Goal: Information Seeking & Learning: Check status

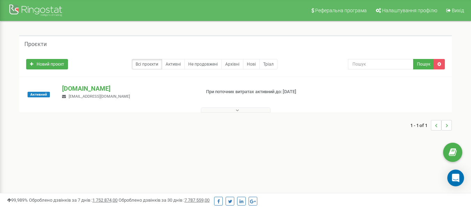
click at [236, 110] on icon at bounding box center [237, 110] width 3 height 5
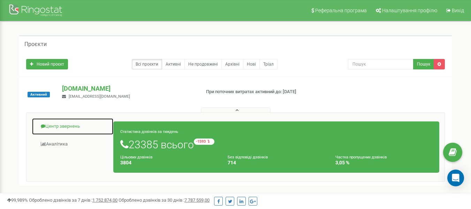
click at [61, 126] on link "Центр звернень" at bounding box center [73, 126] width 82 height 17
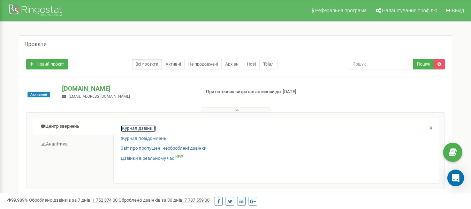
click at [130, 127] on link "Журнал дзвінків" at bounding box center [138, 128] width 35 height 7
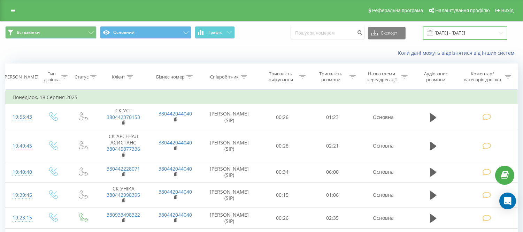
click at [437, 32] on input "21.07.2025 - 21.08.2025" at bounding box center [465, 33] width 84 height 14
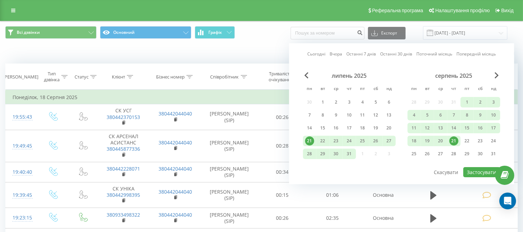
click at [315, 55] on link "Сьогодні" at bounding box center [316, 54] width 18 height 7
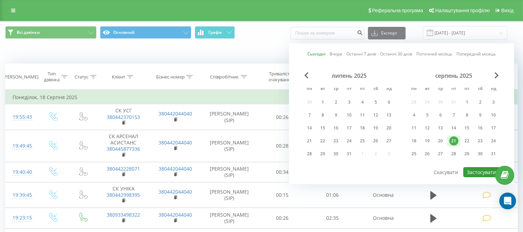
click at [478, 170] on button "Застосувати" at bounding box center [482, 172] width 37 height 10
type input "[DATE] - [DATE]"
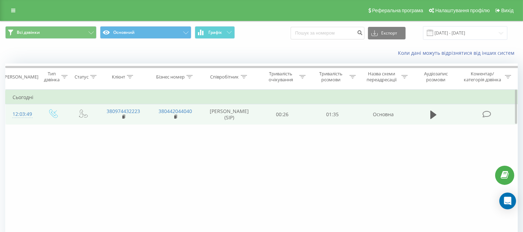
click at [486, 113] on icon at bounding box center [486, 113] width 9 height 7
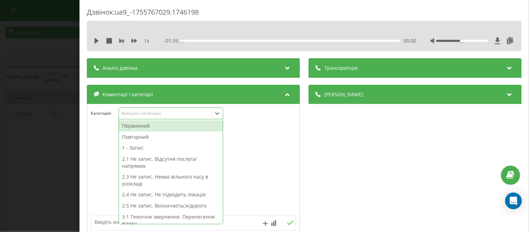
click at [220, 113] on icon at bounding box center [217, 113] width 7 height 7
click at [137, 113] on div "Виберіть категорію" at bounding box center [164, 113] width 87 height 6
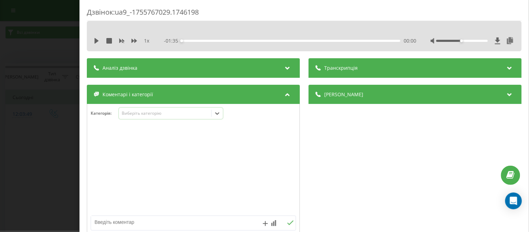
click at [214, 113] on icon at bounding box center [217, 113] width 7 height 7
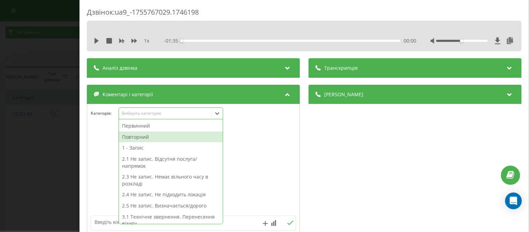
click at [139, 138] on div "Повторний" at bounding box center [171, 136] width 104 height 11
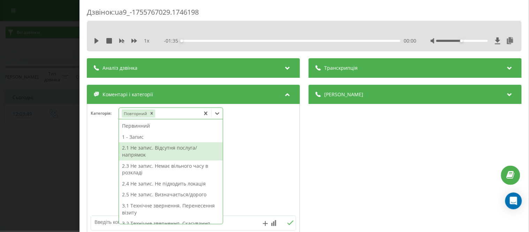
click at [105, 143] on div at bounding box center [193, 170] width 212 height 84
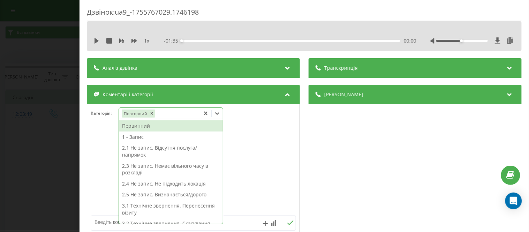
click at [219, 114] on icon at bounding box center [217, 113] width 7 height 7
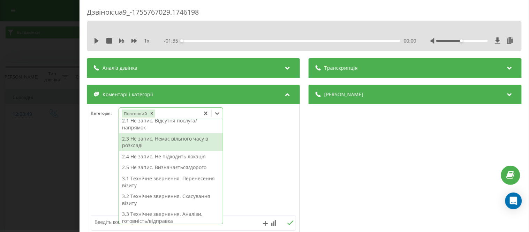
scroll to position [39, 0]
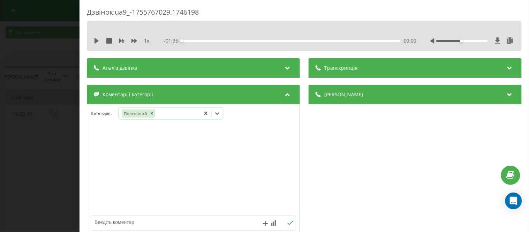
click at [220, 113] on icon at bounding box center [217, 113] width 7 height 7
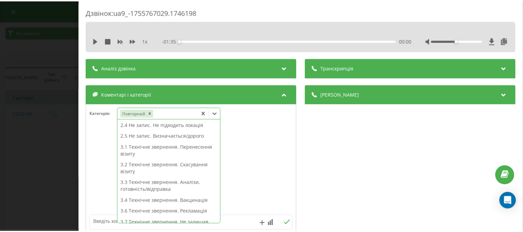
scroll to position [0, 0]
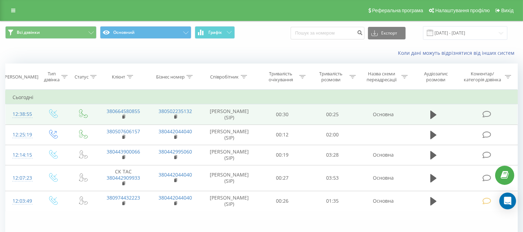
click at [486, 112] on icon at bounding box center [486, 113] width 9 height 7
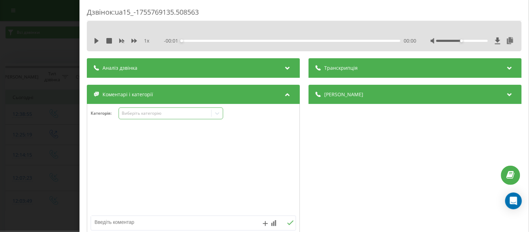
click at [217, 113] on icon at bounding box center [217, 113] width 7 height 7
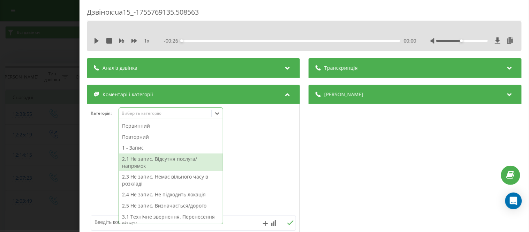
click at [161, 165] on div "2.1 Не запис. Відсутня послуга/напрямок" at bounding box center [171, 162] width 104 height 18
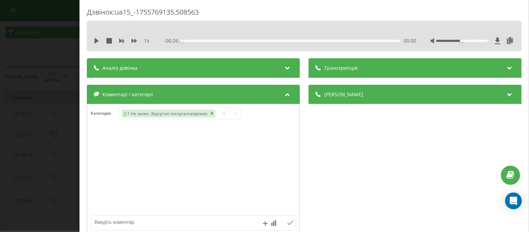
click at [92, 135] on div at bounding box center [193, 170] width 212 height 84
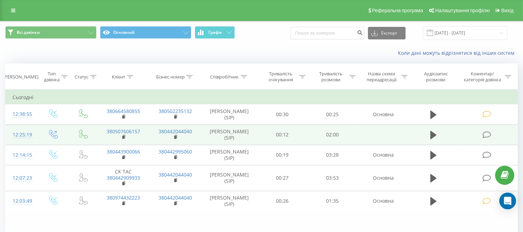
click at [485, 135] on icon at bounding box center [486, 134] width 9 height 7
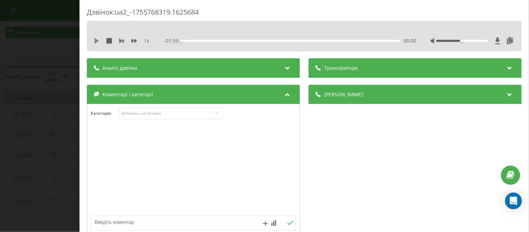
click at [95, 43] on icon at bounding box center [97, 41] width 6 height 6
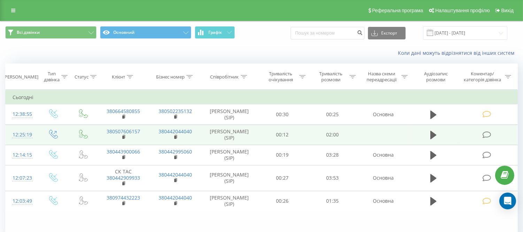
click at [489, 134] on icon at bounding box center [486, 134] width 9 height 7
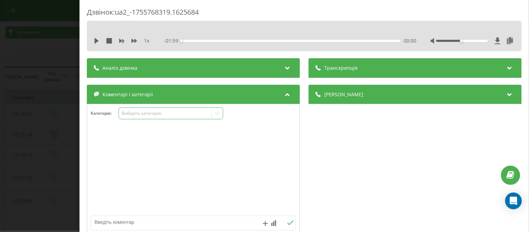
click at [220, 114] on icon at bounding box center [217, 113] width 7 height 7
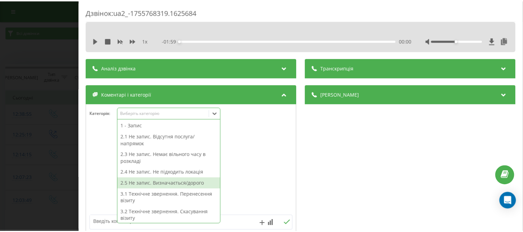
scroll to position [61, 0]
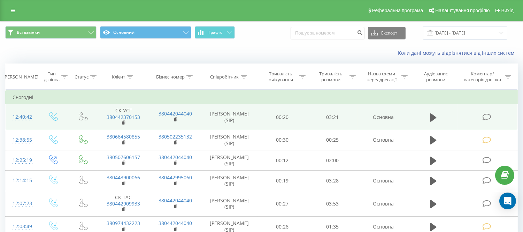
click at [493, 118] on td at bounding box center [488, 117] width 60 height 26
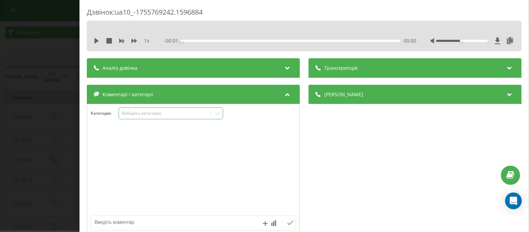
click at [217, 112] on icon at bounding box center [217, 113] width 7 height 7
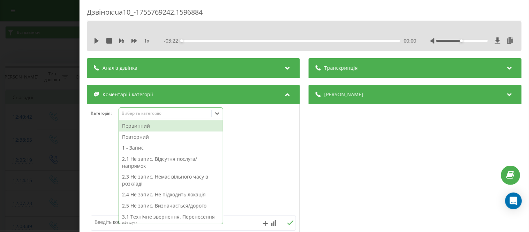
click at [154, 125] on div "Первинний" at bounding box center [171, 125] width 104 height 11
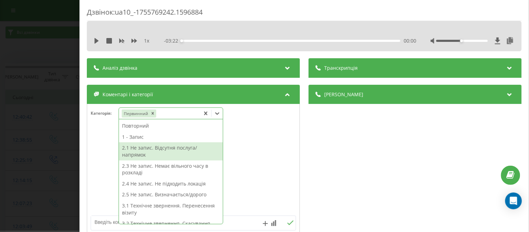
click at [137, 148] on div "2.1 Не запис. Відсутня послуга/напрямок" at bounding box center [171, 151] width 104 height 18
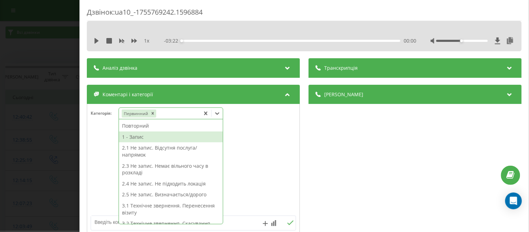
click at [140, 138] on div "1 - Запис" at bounding box center [171, 136] width 104 height 11
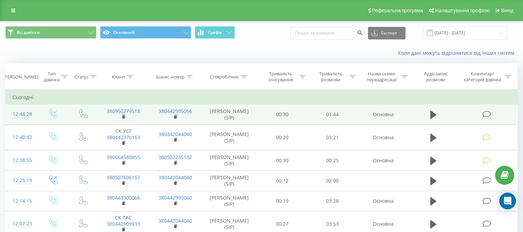
click at [485, 113] on icon at bounding box center [486, 113] width 9 height 7
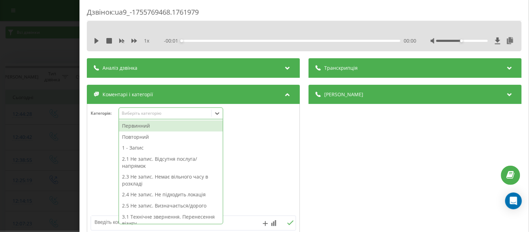
click at [215, 113] on icon at bounding box center [217, 113] width 7 height 7
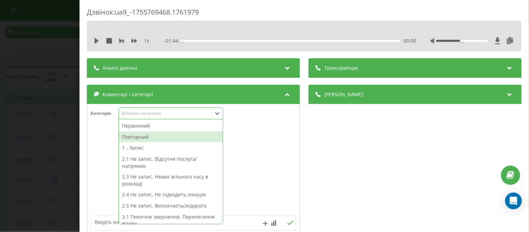
click at [157, 138] on div "Повторний" at bounding box center [171, 136] width 104 height 11
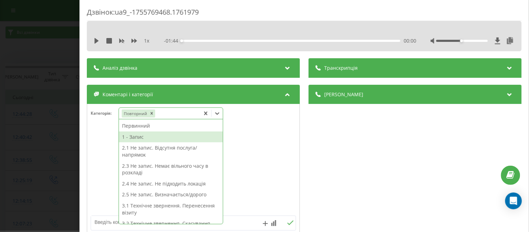
click at [135, 139] on div "1 - Запис" at bounding box center [171, 136] width 104 height 11
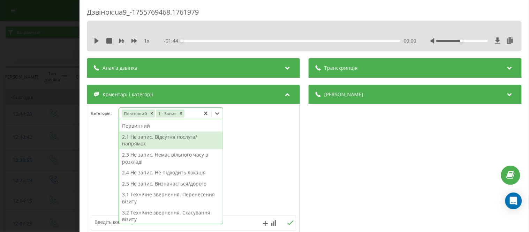
click at [85, 116] on div "Дзвінок : ua9_-1755769468.1761979 1 x - 01:44 00:00 00:00 Транскрипція Для AI-а…" at bounding box center [303, 116] width 449 height 232
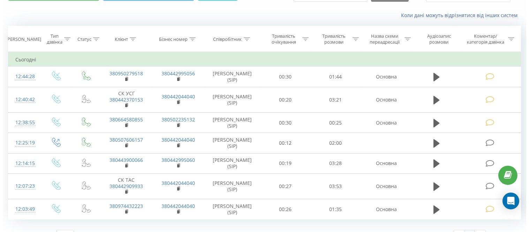
scroll to position [42, 0]
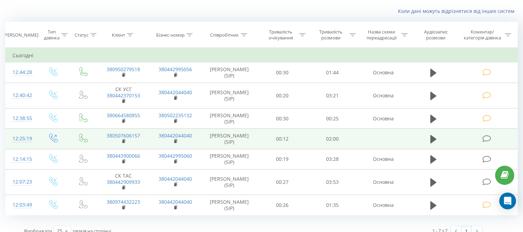
click at [487, 138] on icon at bounding box center [486, 138] width 9 height 7
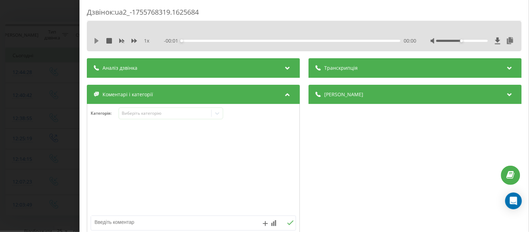
click at [95, 43] on icon at bounding box center [96, 41] width 4 height 6
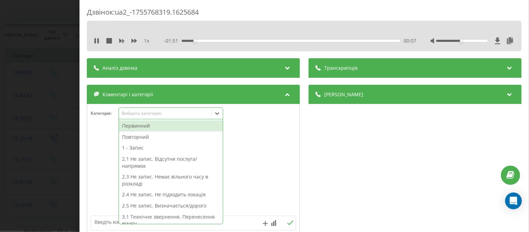
click at [217, 115] on icon at bounding box center [217, 113] width 7 height 7
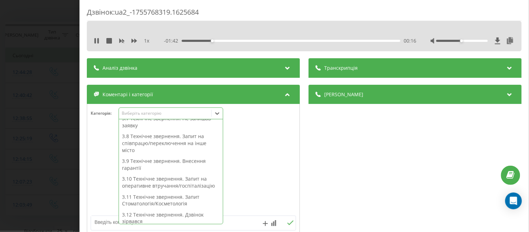
scroll to position [177, 0]
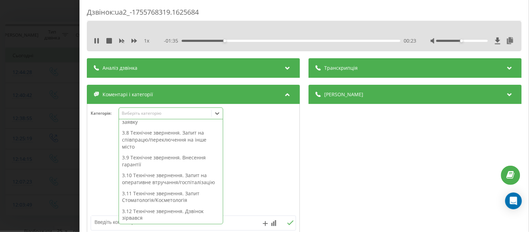
click at [178, 180] on div "3.10 Технічне звернення. Запит на оперативне втручання/госпіталізацію" at bounding box center [171, 179] width 104 height 18
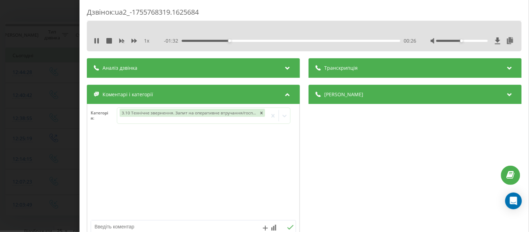
click at [90, 162] on div at bounding box center [193, 175] width 212 height 84
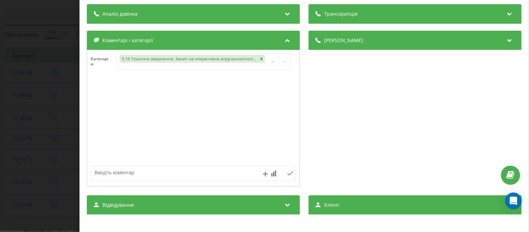
scroll to position [77, 0]
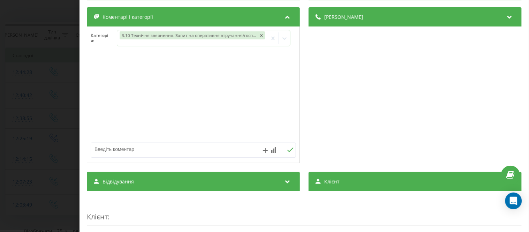
click at [103, 149] on textarea at bounding box center [173, 149] width 164 height 13
click at [117, 147] on textarea "внутр" at bounding box center [173, 149] width 164 height 13
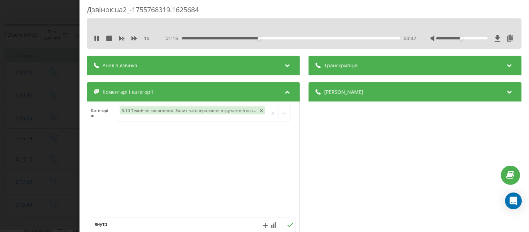
scroll to position [0, 0]
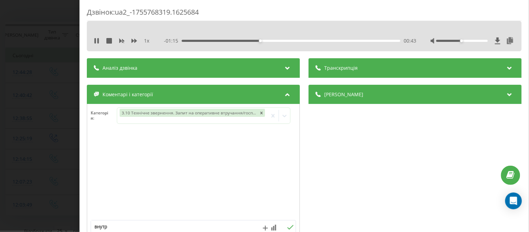
click at [93, 36] on div "1 x - 01:15 00:43 00:43" at bounding box center [304, 41] width 424 height 10
click at [95, 41] on icon at bounding box center [94, 41] width 1 height 6
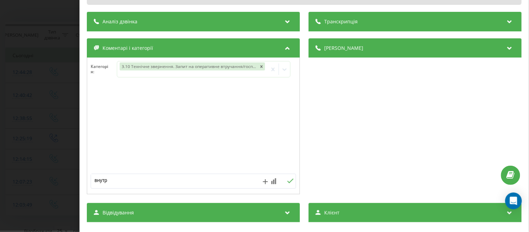
scroll to position [116, 0]
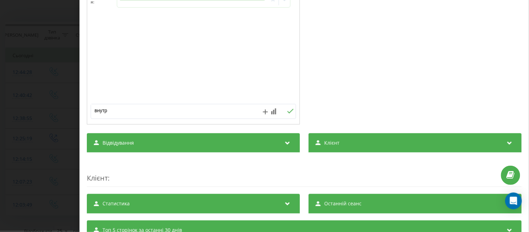
click at [113, 109] on textarea "внутр" at bounding box center [173, 110] width 164 height 13
type textarea "внутр звн"
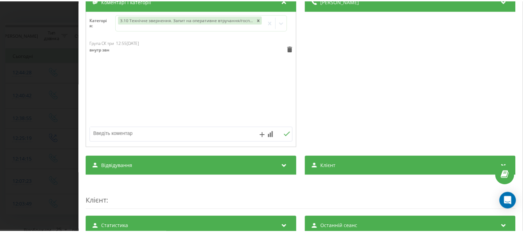
scroll to position [0, 0]
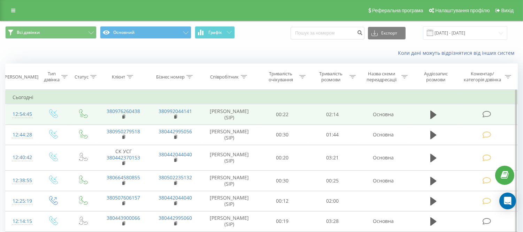
click at [487, 112] on icon at bounding box center [486, 113] width 9 height 7
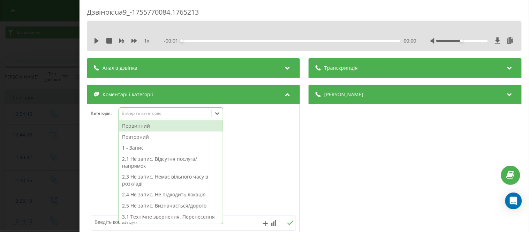
click at [218, 115] on icon at bounding box center [217, 113] width 7 height 7
click at [163, 138] on div "Повторний" at bounding box center [171, 136] width 104 height 11
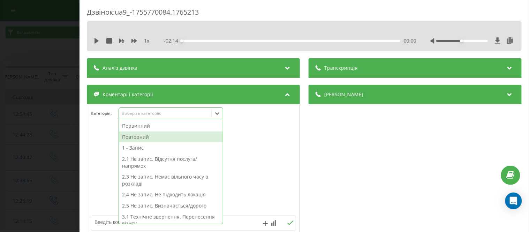
click at [151, 138] on div "Повторний" at bounding box center [171, 136] width 104 height 11
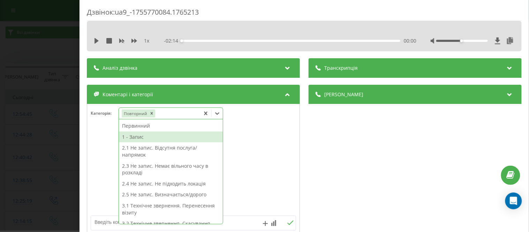
click at [140, 136] on div "1 - Запис" at bounding box center [171, 136] width 104 height 11
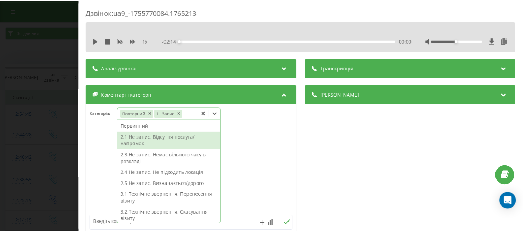
scroll to position [42, 0]
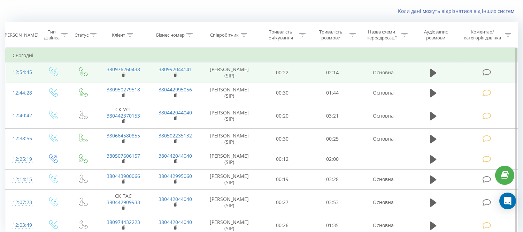
click at [486, 75] on icon at bounding box center [486, 72] width 9 height 7
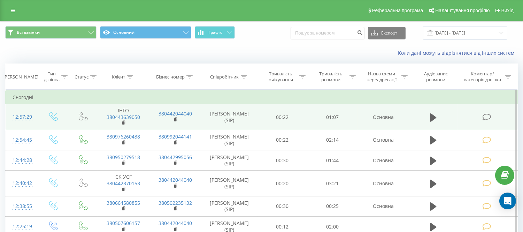
click at [487, 116] on icon at bounding box center [486, 116] width 9 height 7
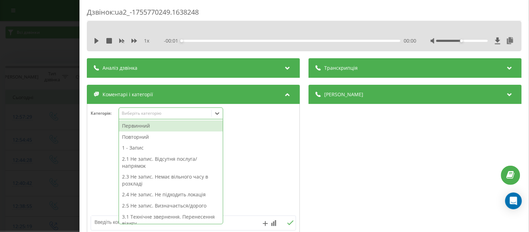
click at [220, 113] on icon at bounding box center [217, 113] width 7 height 7
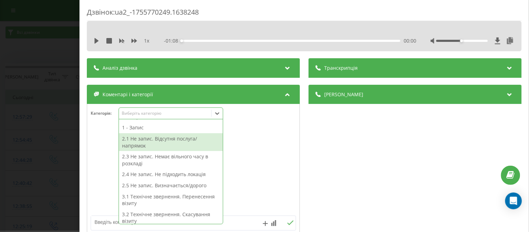
scroll to position [23, 0]
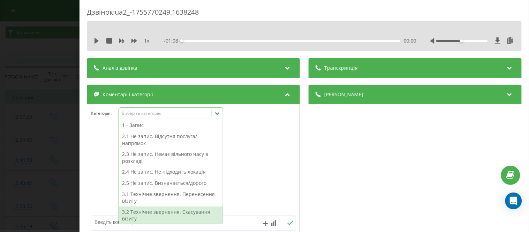
click at [166, 213] on div "3.2 Технічне звернення. Скасування візиту" at bounding box center [171, 215] width 104 height 18
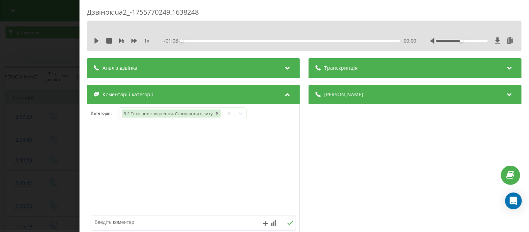
click at [81, 136] on div "Дзвінок : ua2_-1755770249.1638248 1 x - 01:08 00:00 00:00 Транскрипція Для AI-а…" at bounding box center [303, 116] width 449 height 232
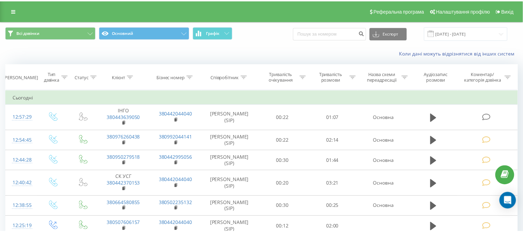
scroll to position [42, 0]
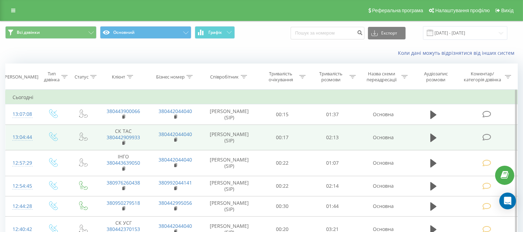
click at [487, 137] on icon at bounding box center [486, 136] width 9 height 7
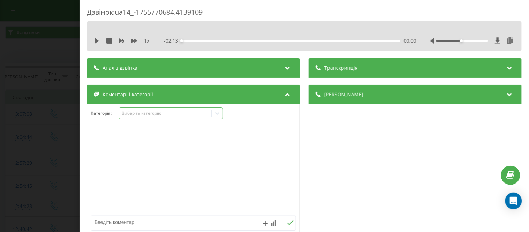
click at [215, 112] on icon at bounding box center [217, 113] width 7 height 7
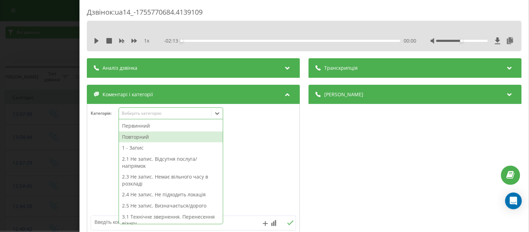
click at [156, 137] on div "Повторний" at bounding box center [171, 136] width 104 height 11
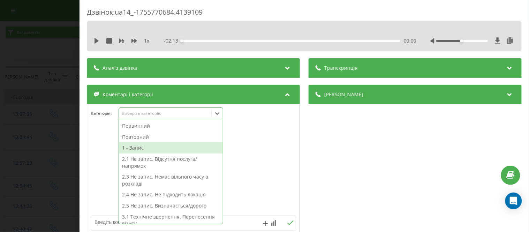
click at [148, 148] on div "1 - Запис" at bounding box center [171, 147] width 104 height 11
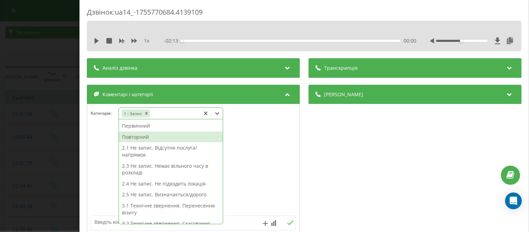
click at [153, 138] on div "Повторний" at bounding box center [171, 136] width 104 height 11
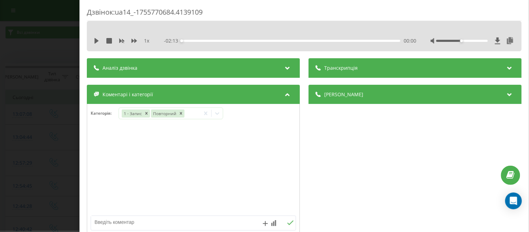
drag, startPoint x: 82, startPoint y: 127, endPoint x: 50, endPoint y: 28, distance: 103.9
click at [81, 124] on div "Дзвінок : ua14_-1755770684.4139109 1 x - 02:13 00:00 00:00 Транскрипція Для AI-…" at bounding box center [303, 116] width 449 height 232
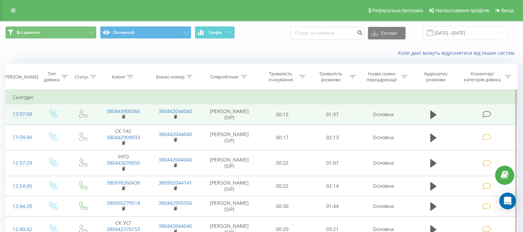
click at [485, 115] on icon at bounding box center [486, 113] width 9 height 7
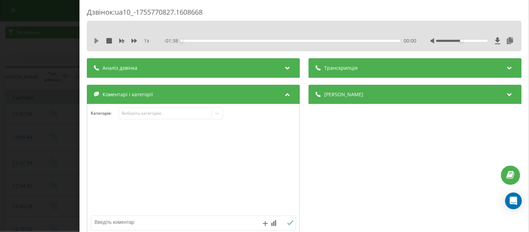
click at [94, 42] on icon at bounding box center [97, 41] width 6 height 6
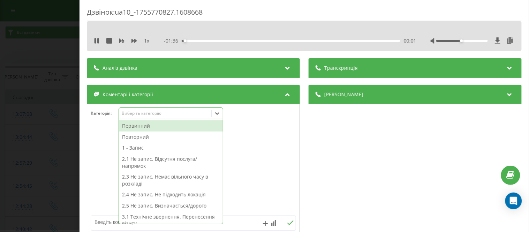
click at [222, 115] on div at bounding box center [217, 113] width 11 height 11
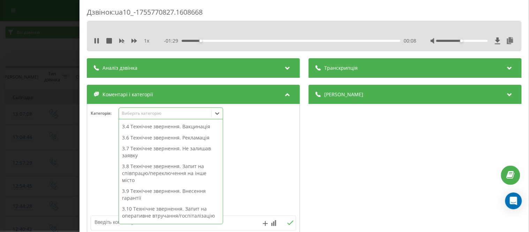
scroll to position [177, 0]
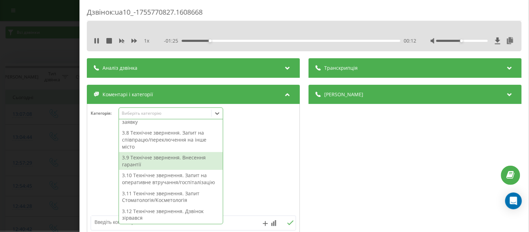
click at [168, 158] on div "3.9 Технічне звернення. Внесення гарантії" at bounding box center [171, 161] width 104 height 18
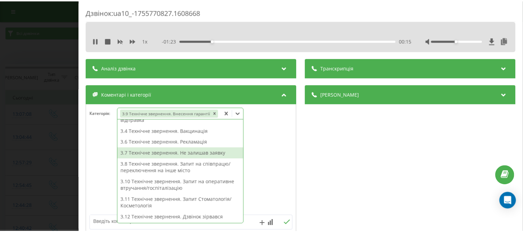
scroll to position [112, 0]
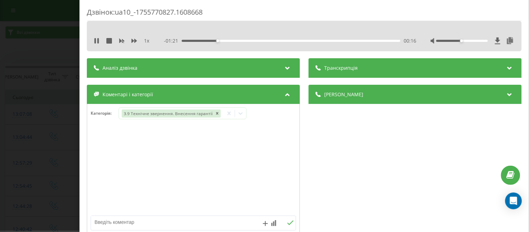
drag, startPoint x: 83, startPoint y: 144, endPoint x: 0, endPoint y: 8, distance: 159.2
click at [84, 144] on div "Дзвінок : ua10_-1755770827.1608668 1 x - 01:21 00:16 00:16 Транскрипція Для AI-…" at bounding box center [303, 116] width 449 height 232
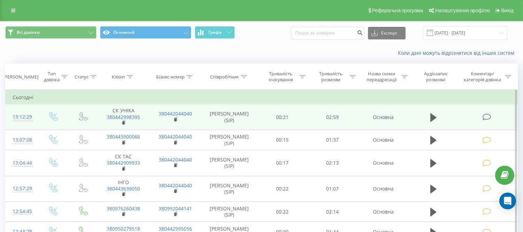
click at [488, 116] on icon at bounding box center [486, 116] width 9 height 7
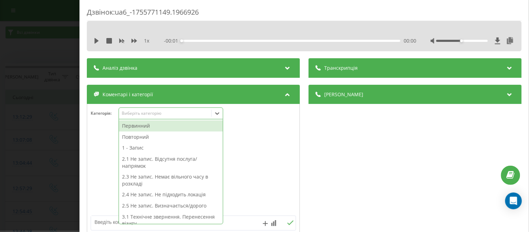
click at [218, 113] on icon at bounding box center [217, 113] width 7 height 7
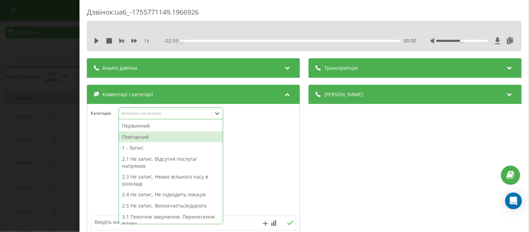
click at [137, 138] on div "Повторний" at bounding box center [171, 136] width 104 height 11
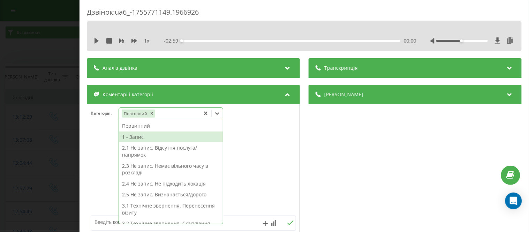
click at [137, 137] on div "1 - Запис" at bounding box center [171, 136] width 104 height 11
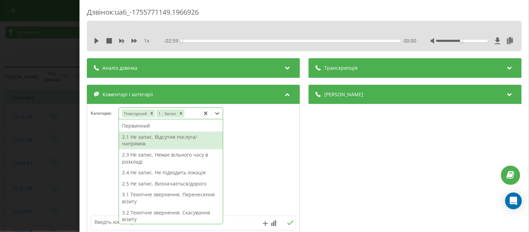
click at [84, 115] on div "Дзвінок : ua6_-1755771149.1966926 1 x - 02:59 00:00 00:00 Транскрипція Для AI-а…" at bounding box center [303, 116] width 449 height 232
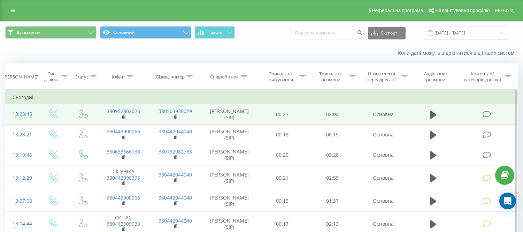
click at [488, 110] on icon at bounding box center [486, 113] width 9 height 7
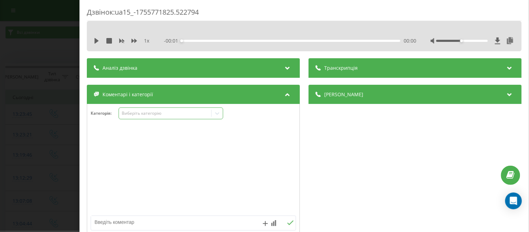
click at [215, 114] on icon at bounding box center [217, 113] width 7 height 7
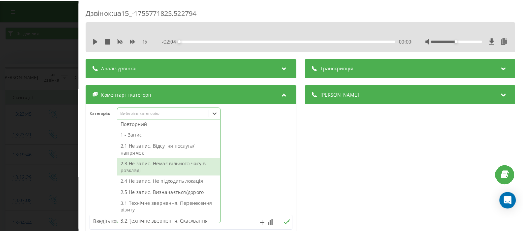
scroll to position [29, 0]
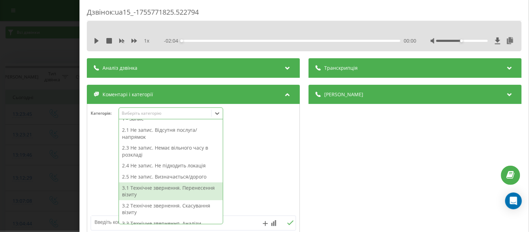
click at [132, 190] on div "3.1 Технічне звернення. Перенесення візиту" at bounding box center [171, 191] width 104 height 18
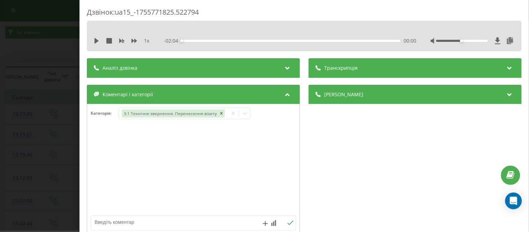
click at [87, 132] on div at bounding box center [193, 170] width 212 height 84
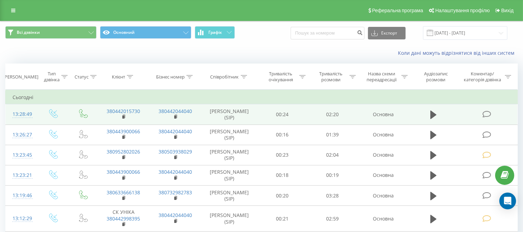
click at [488, 114] on icon at bounding box center [486, 113] width 9 height 7
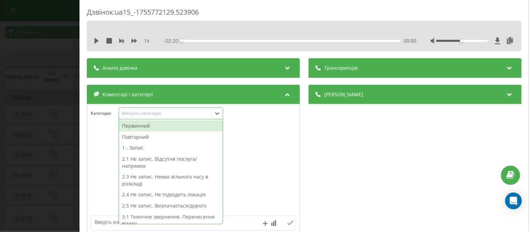
click at [217, 114] on icon at bounding box center [217, 113] width 4 height 2
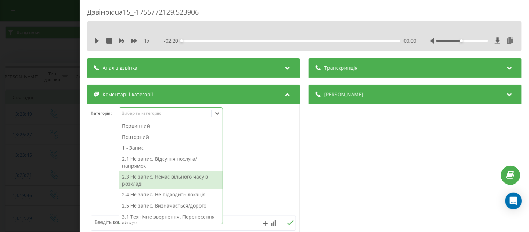
click at [180, 178] on div "2.3 Не запис. Немає вільного часу в розкладі" at bounding box center [171, 180] width 104 height 18
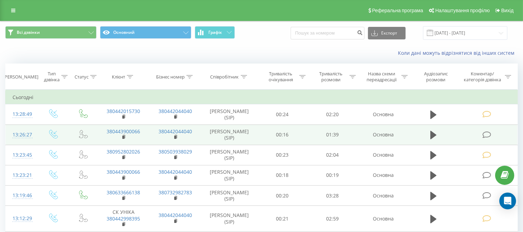
click at [488, 135] on icon at bounding box center [486, 134] width 9 height 7
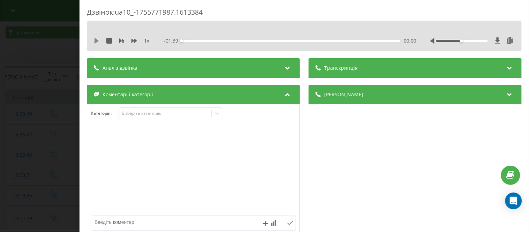
click at [97, 41] on icon at bounding box center [96, 41] width 4 height 6
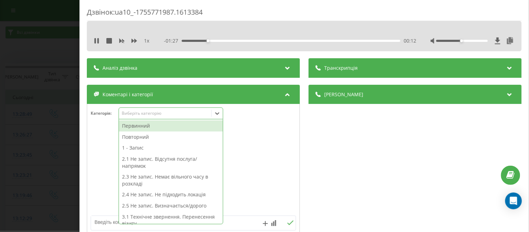
click at [217, 114] on icon at bounding box center [217, 113] width 7 height 7
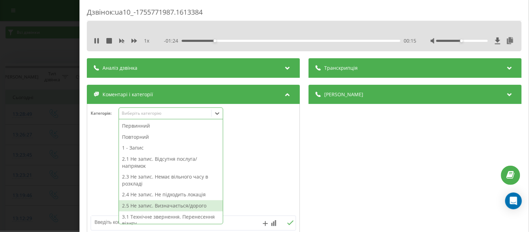
click at [193, 206] on div "2.5 Не запис. Визначається/дорого" at bounding box center [171, 205] width 104 height 11
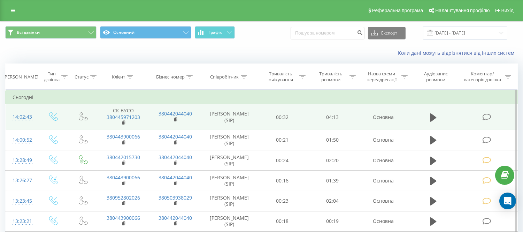
click at [487, 116] on icon at bounding box center [486, 116] width 9 height 7
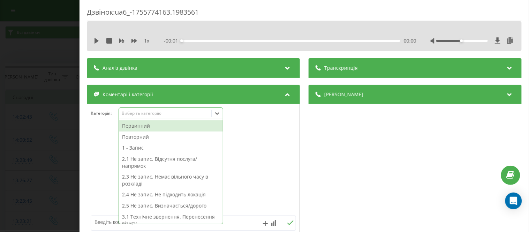
click at [221, 113] on icon at bounding box center [217, 113] width 7 height 7
click at [147, 128] on div "Первинний" at bounding box center [171, 125] width 104 height 11
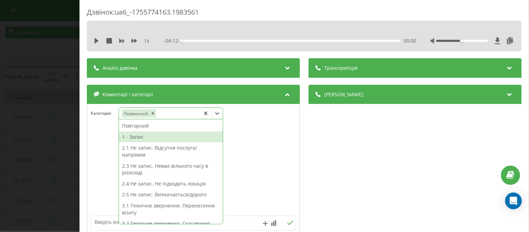
click at [140, 138] on div "1 - Запис" at bounding box center [171, 136] width 104 height 11
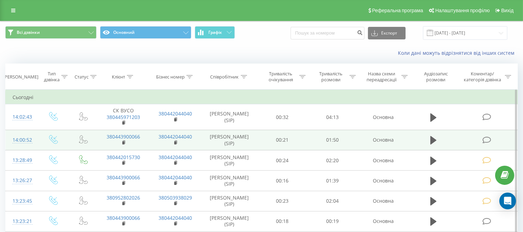
click at [489, 138] on icon at bounding box center [486, 139] width 9 height 7
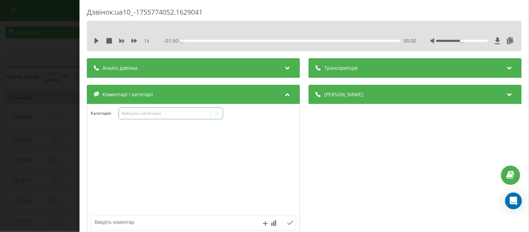
click at [216, 115] on icon at bounding box center [217, 113] width 7 height 7
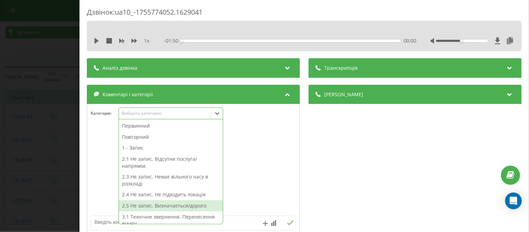
click at [151, 206] on div "2.5 Не запис. Визначається/дорого" at bounding box center [171, 205] width 104 height 11
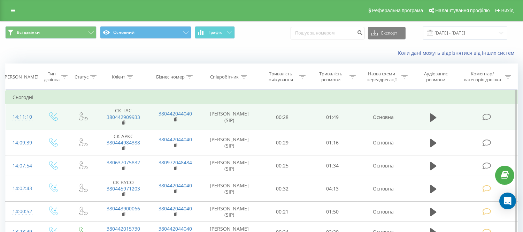
click at [487, 115] on icon at bounding box center [486, 116] width 9 height 7
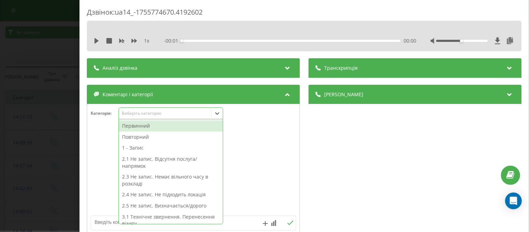
click at [218, 114] on icon at bounding box center [217, 113] width 7 height 7
click at [138, 206] on div "2.5 Не запис. Визначається/дорого" at bounding box center [171, 205] width 104 height 11
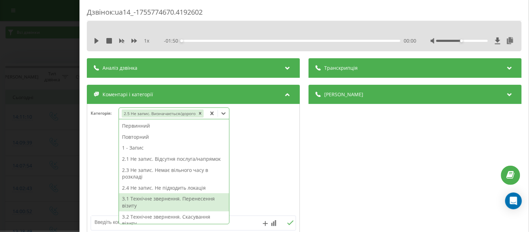
click at [79, 105] on div "Дзвінок : ua14_-1755774670.4192602 1 x - 01:50 00:00 00:00 Транскрипція Для AI-…" at bounding box center [264, 116] width 529 height 232
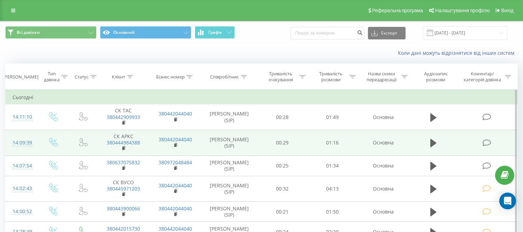
click at [485, 141] on icon at bounding box center [486, 142] width 9 height 7
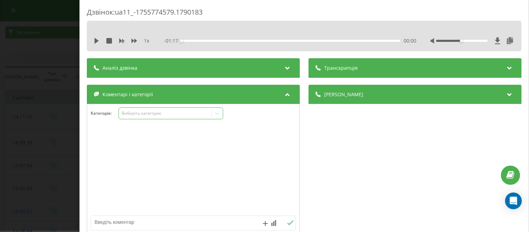
click at [216, 115] on icon at bounding box center [217, 113] width 7 height 7
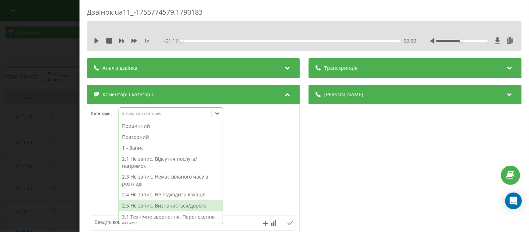
click at [156, 206] on div "2.5 Не запис. Визначається/дорого" at bounding box center [171, 205] width 104 height 11
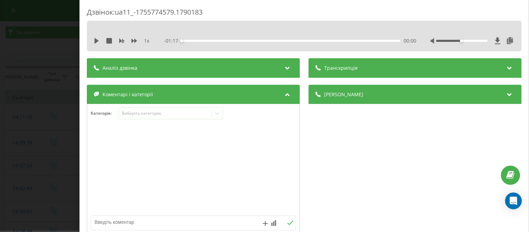
click at [83, 156] on div "Дзвінок : ua11_-1755774579.1790183 1 x - 01:17 00:00 00:00 Транскрипція Для AI-…" at bounding box center [303, 116] width 449 height 232
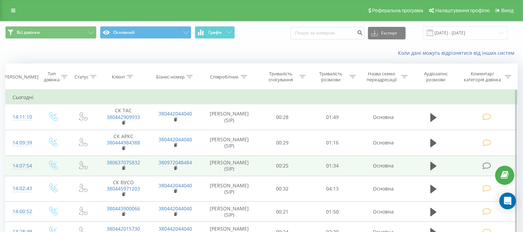
click at [487, 165] on icon at bounding box center [486, 165] width 9 height 7
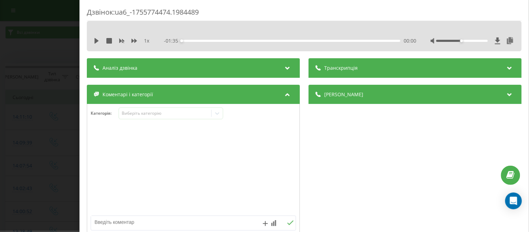
click at [92, 40] on div "1 x - 01:35 00:00 00:00" at bounding box center [304, 41] width 424 height 10
click at [96, 40] on icon at bounding box center [96, 41] width 4 height 6
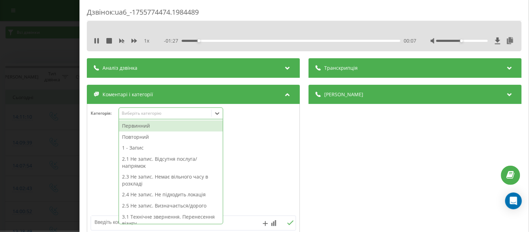
click at [217, 113] on icon at bounding box center [217, 113] width 7 height 7
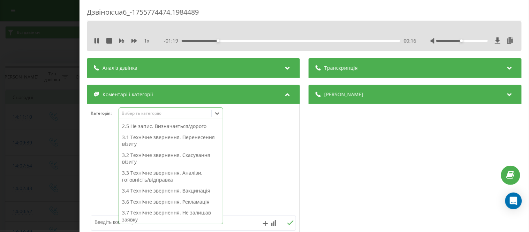
scroll to position [81, 0]
click at [187, 213] on div "3.7 Технічне звернення. Не залишав заявку" at bounding box center [171, 215] width 104 height 18
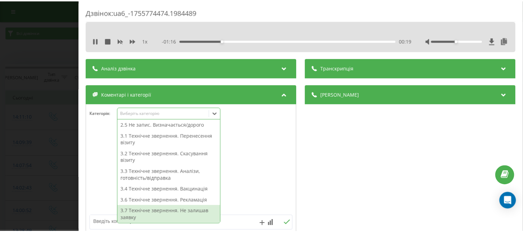
scroll to position [67, 0]
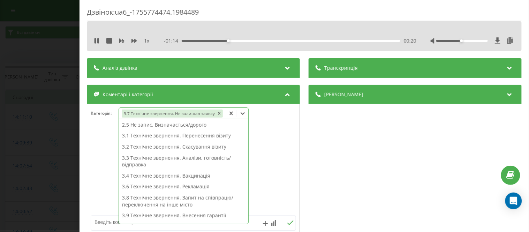
click at [89, 184] on div at bounding box center [193, 170] width 212 height 84
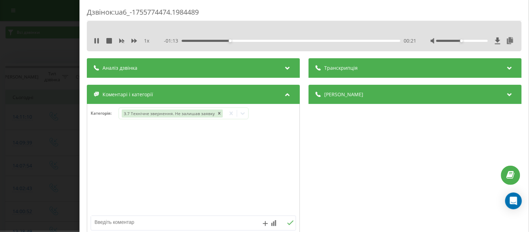
click at [111, 221] on textarea at bounding box center [173, 222] width 164 height 13
type textarea "утчн по зпс"
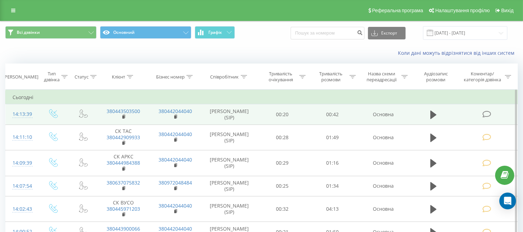
click at [482, 113] on icon at bounding box center [486, 113] width 9 height 7
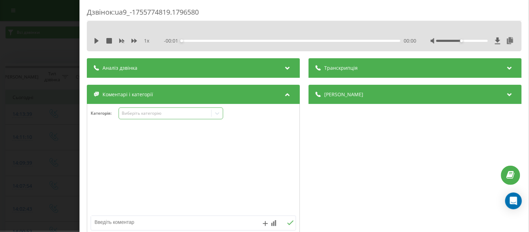
click at [220, 114] on icon at bounding box center [217, 113] width 7 height 7
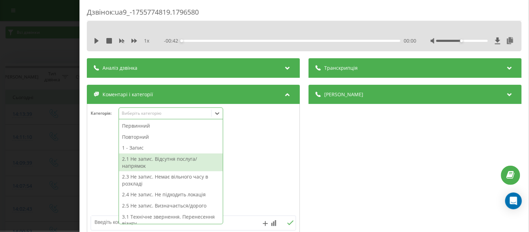
click at [181, 158] on div "2.1 Не запис. Відсутня послуга/напрямок" at bounding box center [171, 162] width 104 height 18
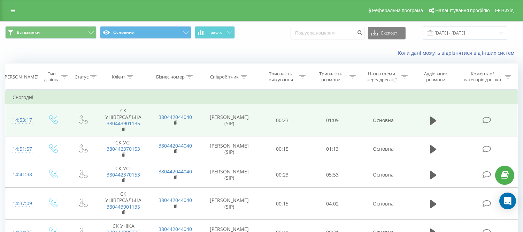
click at [488, 117] on icon at bounding box center [486, 119] width 9 height 7
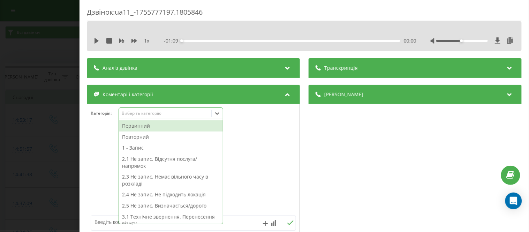
click at [219, 114] on icon at bounding box center [217, 113] width 7 height 7
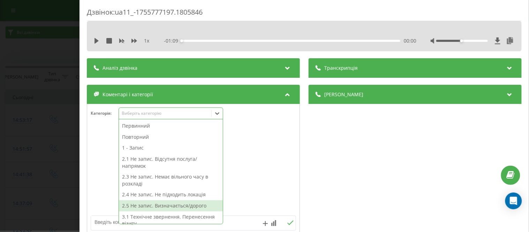
click at [178, 205] on div "2.5 Не запис. Визначається/дорого" at bounding box center [171, 205] width 104 height 11
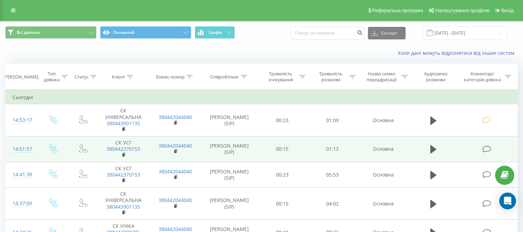
click at [489, 149] on icon at bounding box center [486, 148] width 9 height 7
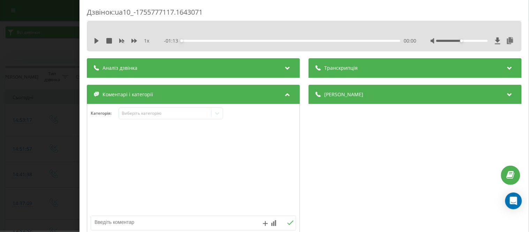
click at [93, 39] on div "1 x - 01:13 00:00 00:00" at bounding box center [304, 41] width 424 height 10
click at [96, 43] on icon at bounding box center [97, 41] width 6 height 6
drag, startPoint x: 456, startPoint y: 41, endPoint x: 446, endPoint y: 41, distance: 9.1
click at [450, 41] on div "Accessibility label" at bounding box center [451, 40] width 3 height 3
click at [216, 112] on icon at bounding box center [217, 113] width 7 height 7
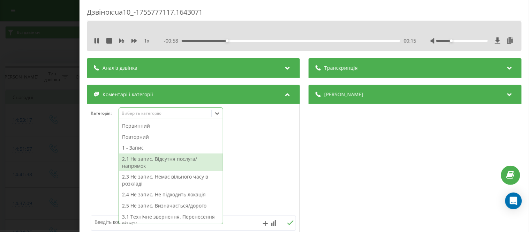
click at [174, 159] on div "2.1 Не запис. Відсутня послуга/напрямок" at bounding box center [171, 162] width 104 height 18
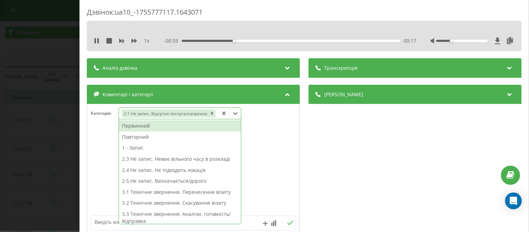
click at [87, 38] on div "1 x - 00:55 00:17 00:17" at bounding box center [304, 36] width 435 height 30
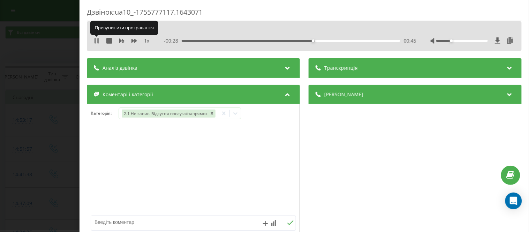
click at [97, 38] on icon at bounding box center [97, 41] width 6 height 6
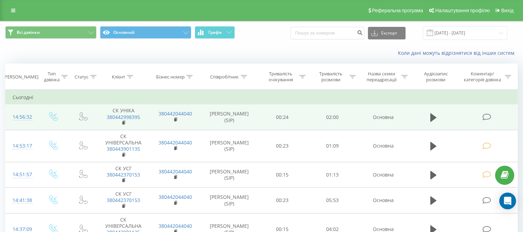
click at [487, 116] on icon at bounding box center [486, 116] width 9 height 7
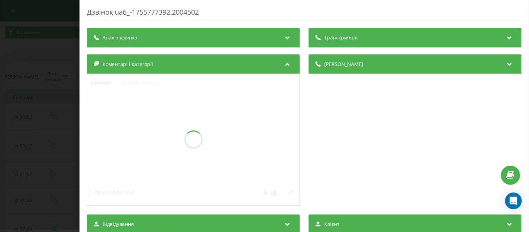
click at [285, 64] on icon at bounding box center [287, 63] width 8 height 7
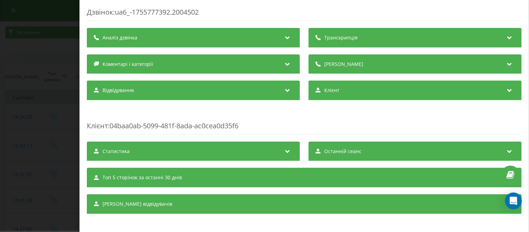
click at [285, 63] on icon at bounding box center [287, 63] width 8 height 7
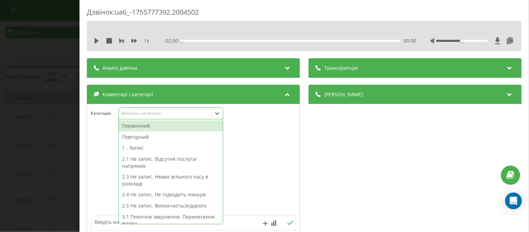
click at [218, 113] on icon at bounding box center [217, 113] width 7 height 7
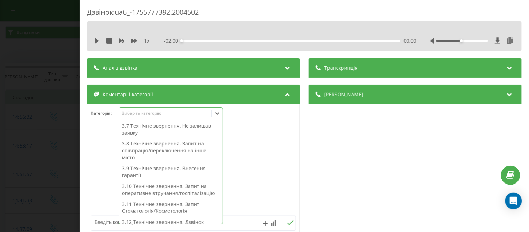
scroll to position [177, 0]
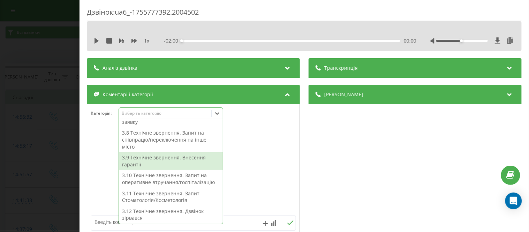
click at [149, 161] on div "3.9 Технічне звернення. Внесення гарантії" at bounding box center [171, 161] width 104 height 18
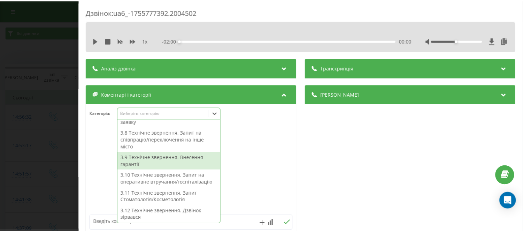
scroll to position [112, 0]
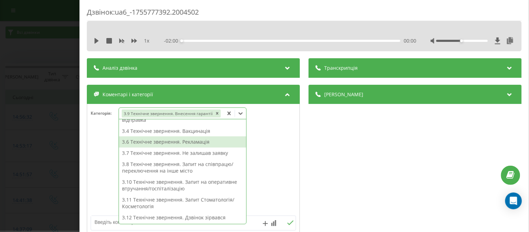
click at [85, 26] on div "Дзвінок : ua6_-1755777392.2004502 1 x - 02:00 00:00 00:00 Транскрипція Для AI-а…" at bounding box center [303, 116] width 449 height 232
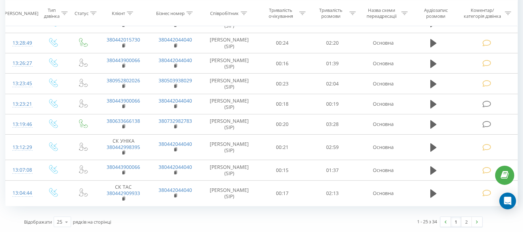
scroll to position [534, 0]
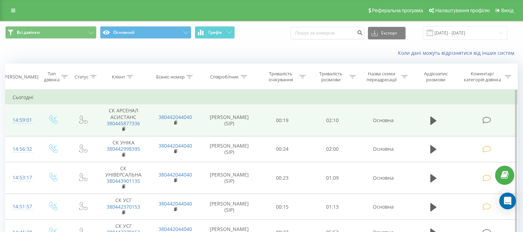
click at [484, 113] on td at bounding box center [488, 120] width 60 height 32
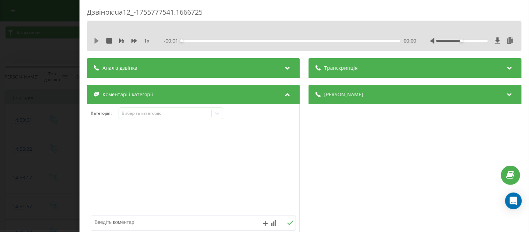
click at [98, 41] on icon at bounding box center [96, 41] width 4 height 6
click at [214, 114] on icon at bounding box center [217, 113] width 7 height 7
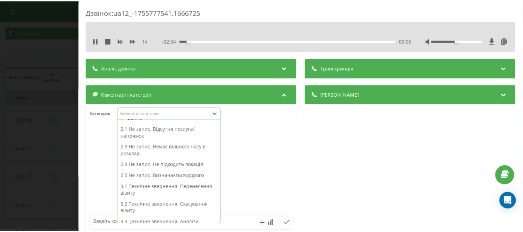
scroll to position [46, 0]
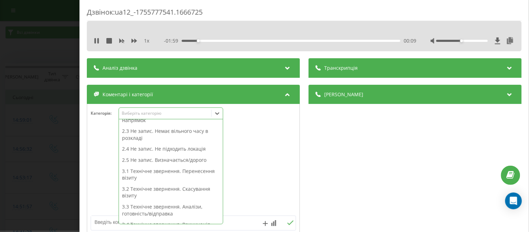
click at [162, 159] on div "2.5 Не запис. Визначається/дорого" at bounding box center [171, 159] width 104 height 11
drag, startPoint x: 82, startPoint y: 24, endPoint x: 60, endPoint y: 0, distance: 32.8
click at [83, 22] on div "Дзвінок : ua12_-1755777541.1666725 1 x - 01:58 00:11 00:11 Транскрипція Для AI-…" at bounding box center [303, 116] width 449 height 232
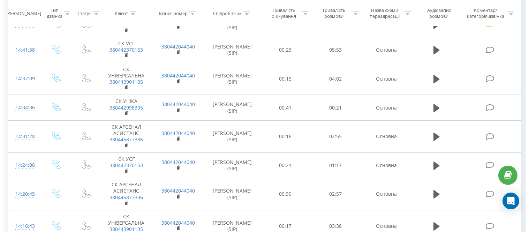
scroll to position [184, 0]
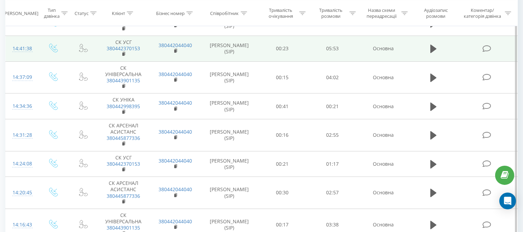
click at [485, 48] on icon at bounding box center [486, 48] width 9 height 7
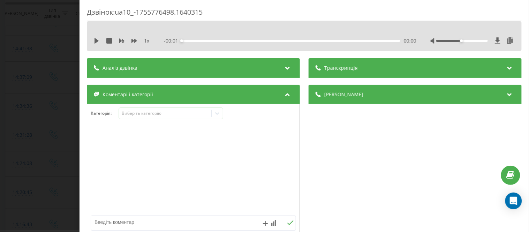
click at [99, 39] on icon at bounding box center [97, 41] width 6 height 6
click at [220, 114] on icon at bounding box center [217, 113] width 7 height 7
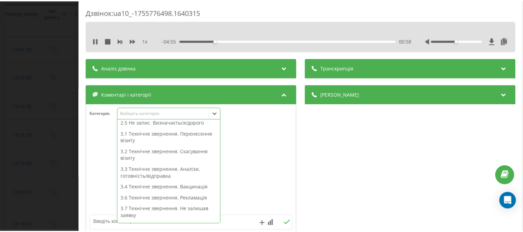
scroll to position [55, 0]
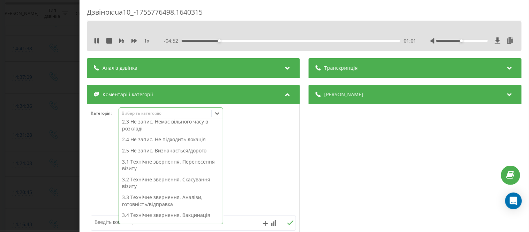
click at [165, 150] on div "2.5 Не запис. Визначається/дорого" at bounding box center [171, 150] width 104 height 11
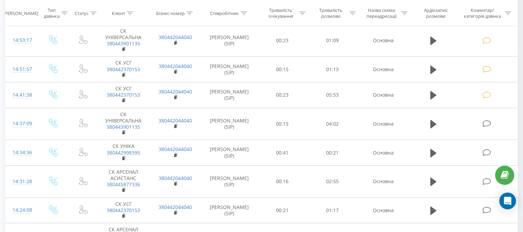
scroll to position [159, 0]
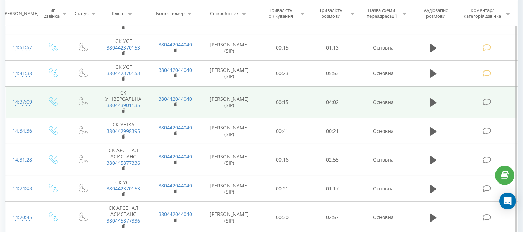
click at [480, 103] on td at bounding box center [488, 102] width 60 height 32
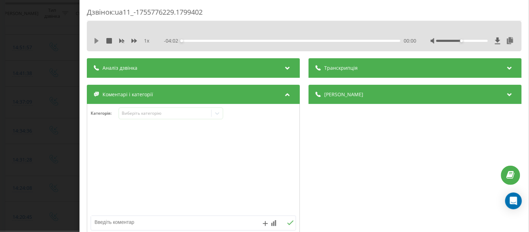
click at [99, 39] on icon at bounding box center [97, 41] width 6 height 6
click at [364, 41] on div "00:27" at bounding box center [290, 41] width 219 height 2
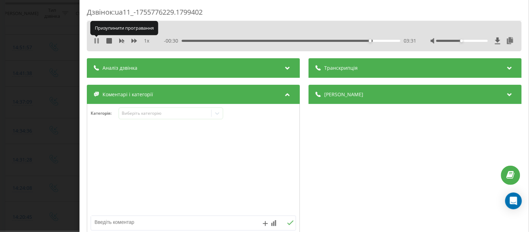
click at [97, 39] on icon at bounding box center [97, 41] width 6 height 6
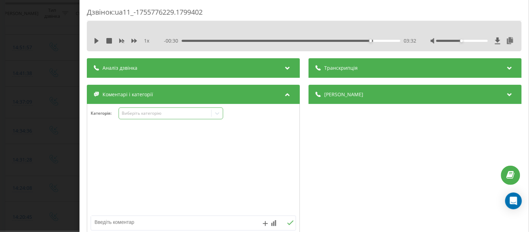
click at [216, 112] on icon at bounding box center [217, 113] width 7 height 7
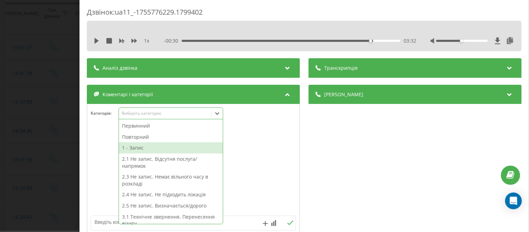
click at [136, 147] on div "1 - Запис" at bounding box center [171, 147] width 104 height 11
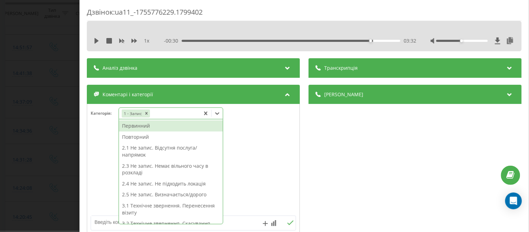
click at [148, 127] on div "Первинний" at bounding box center [171, 125] width 104 height 11
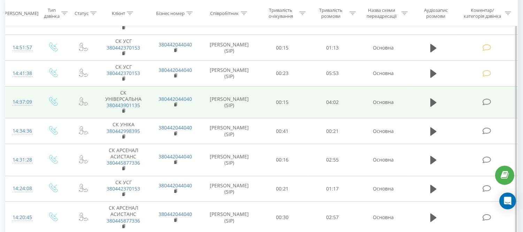
click at [491, 101] on icon at bounding box center [486, 101] width 9 height 7
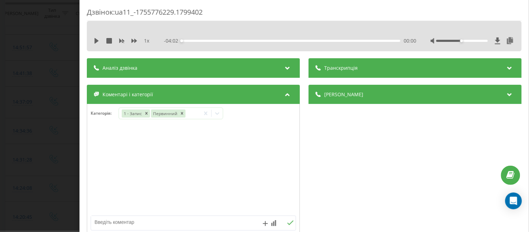
click at [97, 37] on div "1 x" at bounding box center [125, 40] width 63 height 7
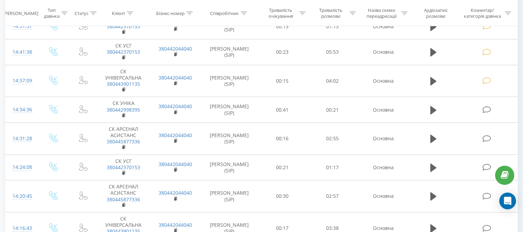
scroll to position [203, 0]
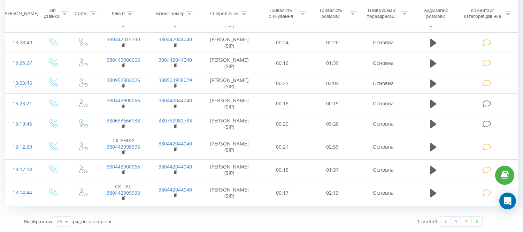
scroll to position [534, 0]
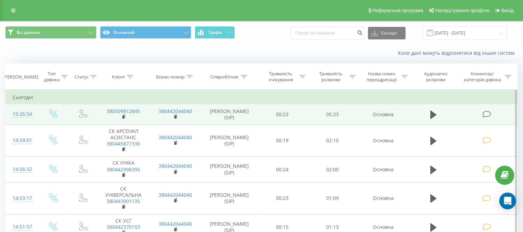
click at [487, 108] on td at bounding box center [488, 114] width 60 height 20
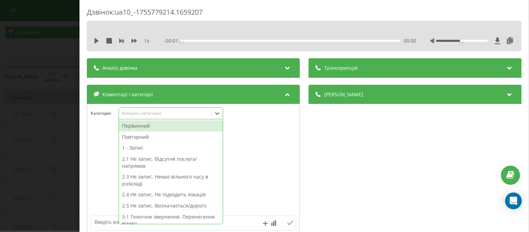
click at [219, 113] on icon at bounding box center [217, 113] width 7 height 7
click at [158, 127] on div "Первинний" at bounding box center [171, 125] width 104 height 11
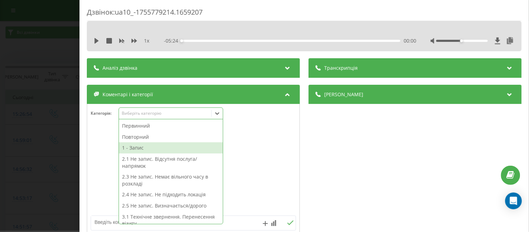
click at [138, 147] on div "1 - Запис" at bounding box center [171, 147] width 104 height 11
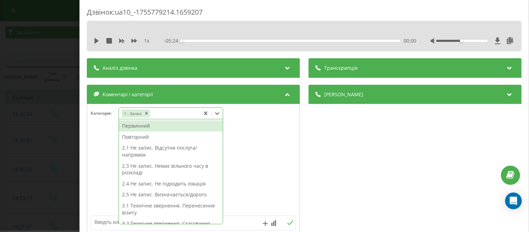
click at [152, 126] on div "Первинний" at bounding box center [171, 125] width 104 height 11
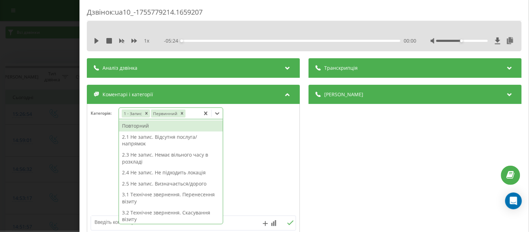
drag, startPoint x: 84, startPoint y: 18, endPoint x: 44, endPoint y: 1, distance: 42.9
click at [83, 18] on div "Дзвінок : ua10_-1755779214.1659207 1 x - 05:24 00:00 00:00 Транскрипція Для AI-…" at bounding box center [303, 116] width 449 height 232
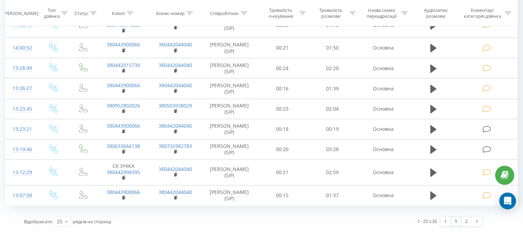
scroll to position [528, 0]
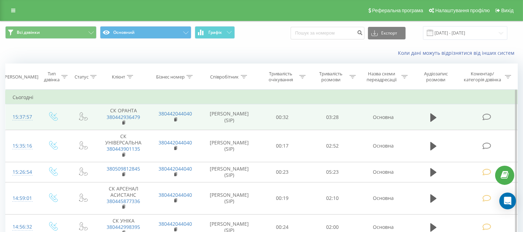
click at [486, 114] on icon at bounding box center [486, 116] width 9 height 7
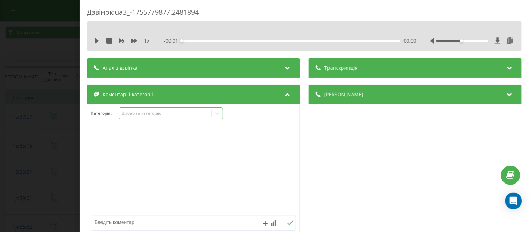
click at [217, 114] on icon at bounding box center [217, 113] width 4 height 2
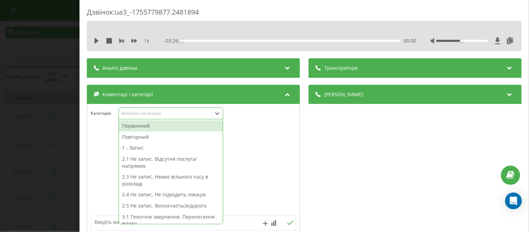
click at [134, 124] on div "Первинний" at bounding box center [171, 125] width 104 height 11
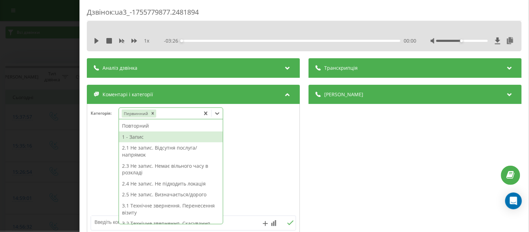
click at [136, 136] on div "1 - Запис" at bounding box center [171, 136] width 104 height 11
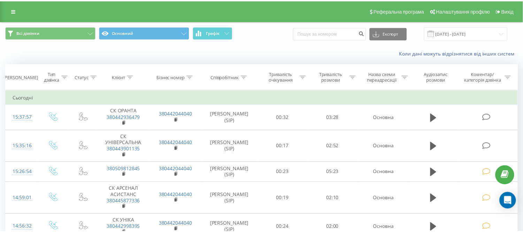
scroll to position [528, 0]
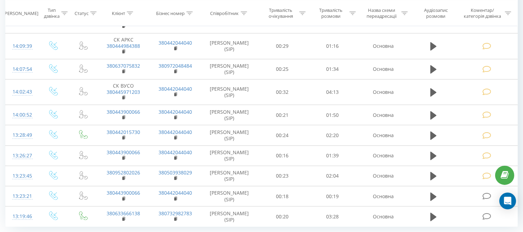
scroll to position [540, 0]
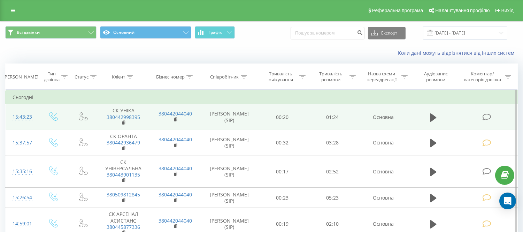
click at [484, 118] on icon at bounding box center [486, 116] width 9 height 7
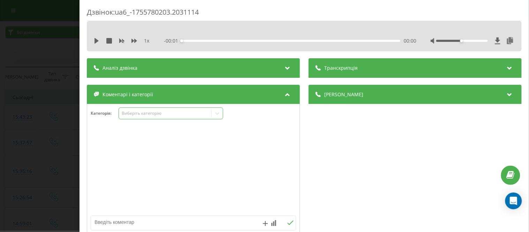
click at [218, 114] on icon at bounding box center [217, 113] width 4 height 2
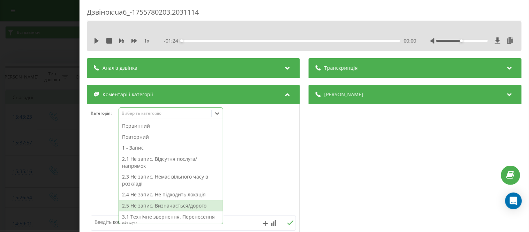
click at [142, 204] on div "2.5 Не запис. Визначається/дорого" at bounding box center [171, 205] width 104 height 11
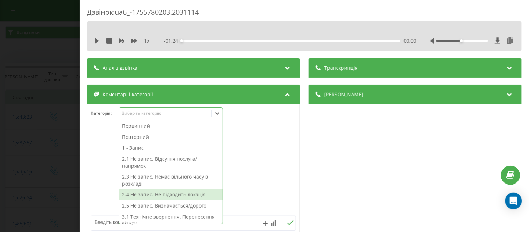
click at [81, 142] on div "Дзвінок : ua6_-1755780203.2031114 1 x - 01:24 00:00 00:00 Транскрипція Для AI-а…" at bounding box center [303, 116] width 449 height 232
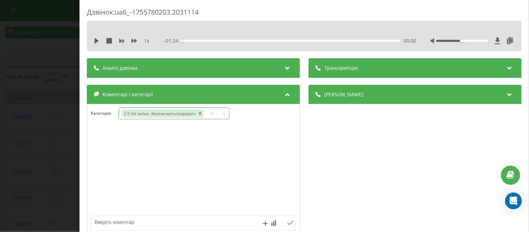
click at [222, 115] on icon at bounding box center [223, 113] width 4 height 2
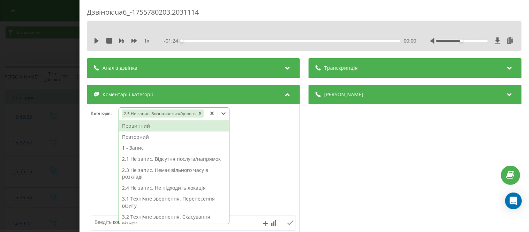
click at [222, 115] on icon at bounding box center [223, 113] width 4 height 2
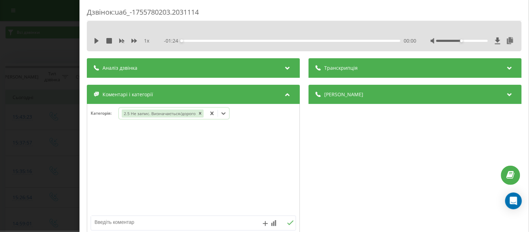
click at [81, 123] on div "Дзвінок : ua6_-1755780203.2031114 1 x - 01:24 00:00 00:00 Транскрипція Для AI-а…" at bounding box center [303, 116] width 449 height 232
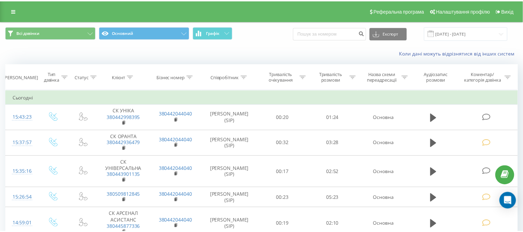
scroll to position [540, 0]
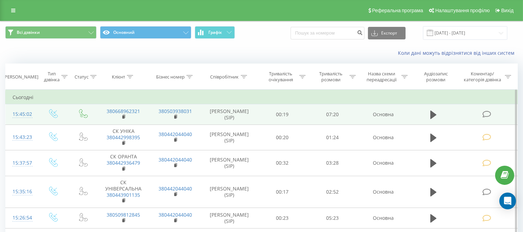
click at [487, 112] on icon at bounding box center [486, 113] width 9 height 7
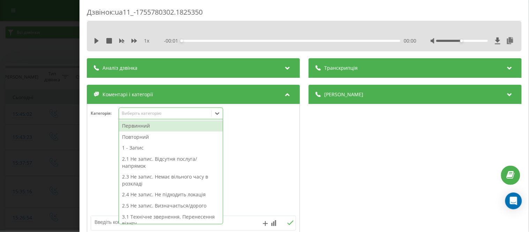
click at [220, 115] on icon at bounding box center [217, 113] width 7 height 7
click at [142, 127] on div "Первинний" at bounding box center [171, 125] width 104 height 11
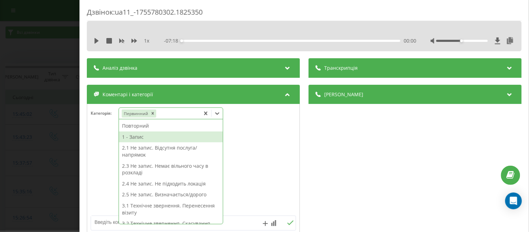
click at [139, 138] on div "1 - Запис" at bounding box center [171, 136] width 104 height 11
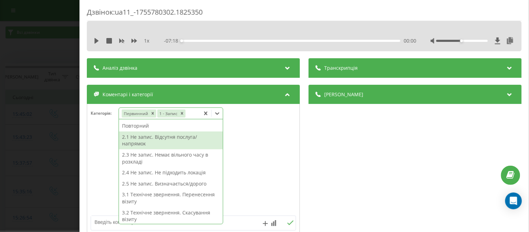
click at [90, 135] on div at bounding box center [193, 170] width 212 height 84
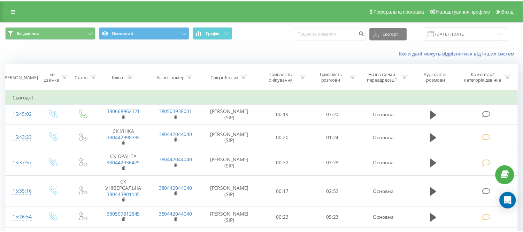
scroll to position [540, 0]
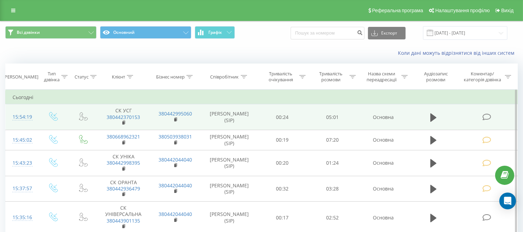
click at [489, 116] on icon at bounding box center [486, 116] width 9 height 7
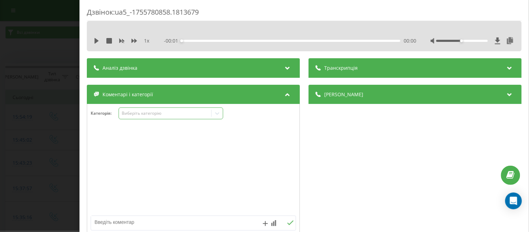
click at [218, 114] on icon at bounding box center [217, 113] width 4 height 2
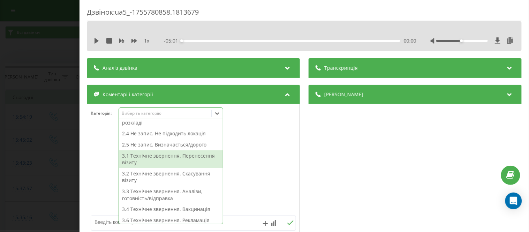
scroll to position [100, 0]
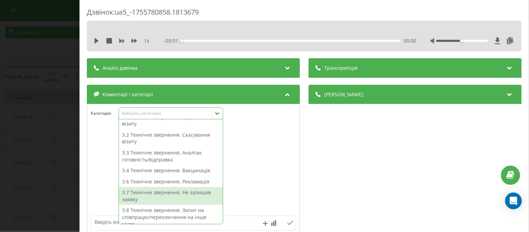
click at [147, 190] on div "3.7 Технічне звернення. Не залишав заявку" at bounding box center [171, 196] width 104 height 18
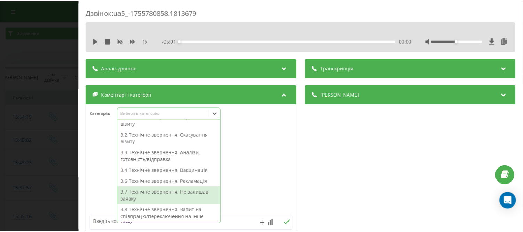
scroll to position [86, 0]
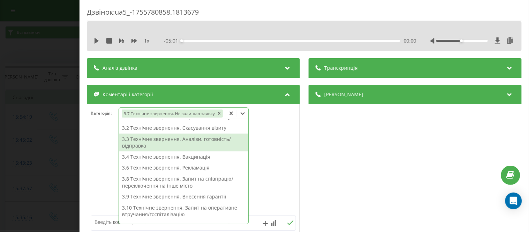
click at [95, 145] on div at bounding box center [193, 170] width 212 height 84
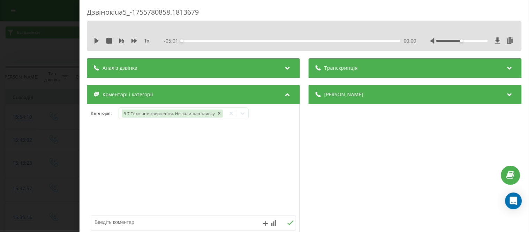
click at [112, 220] on textarea at bounding box center [173, 222] width 164 height 13
type textarea "утчн по калькуляции"
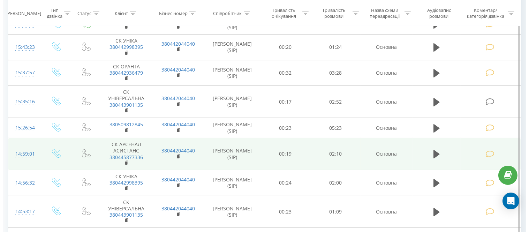
scroll to position [116, 0]
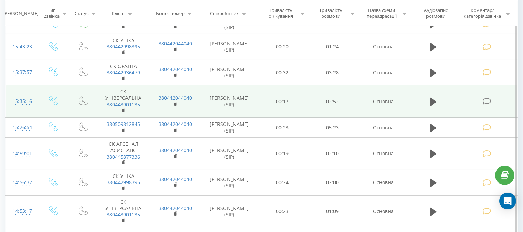
click at [487, 101] on icon at bounding box center [486, 101] width 9 height 7
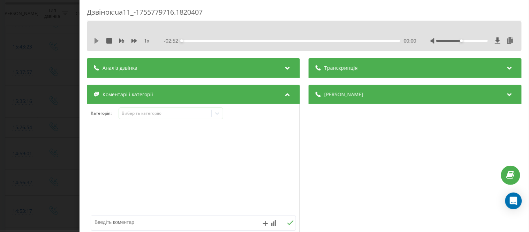
click at [94, 40] on icon at bounding box center [96, 41] width 4 height 6
click at [218, 115] on icon at bounding box center [217, 113] width 7 height 7
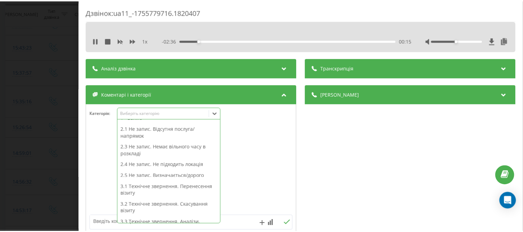
scroll to position [41, 0]
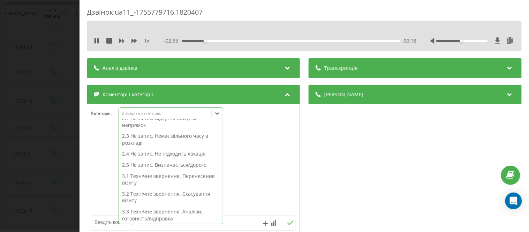
click at [380, 40] on div "00:18" at bounding box center [290, 41] width 219 height 2
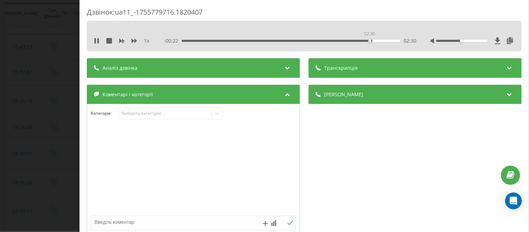
click at [369, 40] on div "02:30" at bounding box center [290, 41] width 219 height 2
click at [217, 113] on icon at bounding box center [217, 113] width 7 height 7
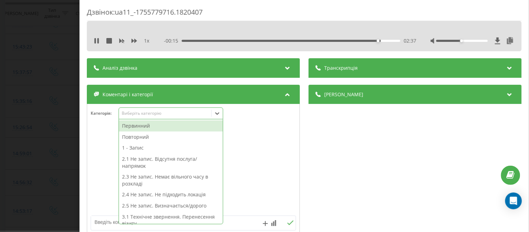
click at [153, 126] on div "Первинний" at bounding box center [171, 125] width 104 height 11
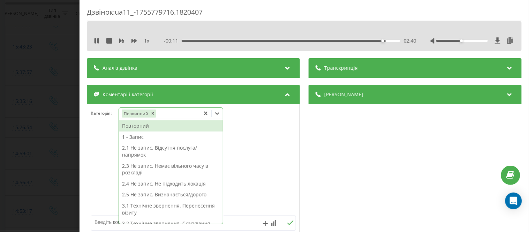
click at [137, 136] on div "1 - Запис" at bounding box center [171, 136] width 104 height 11
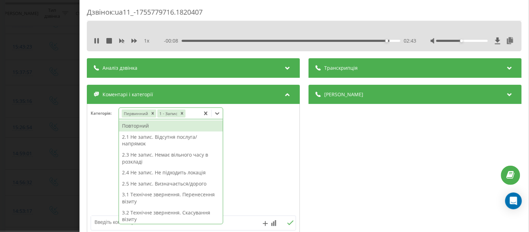
click at [84, 18] on div "Дзвінок : ua11_-1755779716.1820407 1 x - 00:08 02:43 02:43 Транскрипція Для AI-…" at bounding box center [303, 116] width 449 height 232
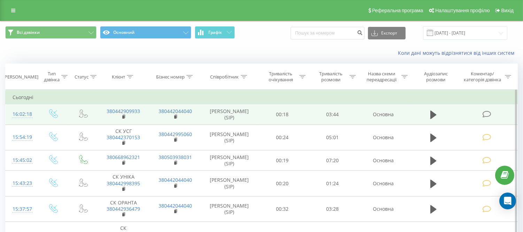
click at [490, 115] on icon at bounding box center [486, 113] width 9 height 7
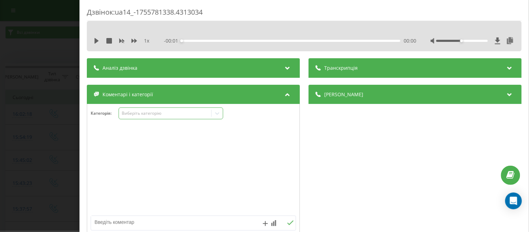
click at [217, 113] on icon at bounding box center [217, 113] width 7 height 7
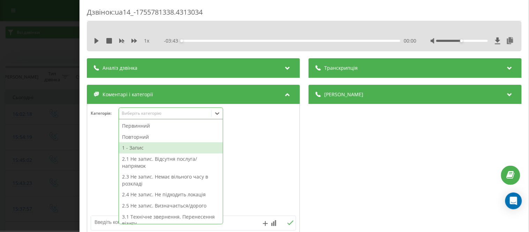
click at [151, 148] on div "1 - Запис" at bounding box center [171, 147] width 104 height 11
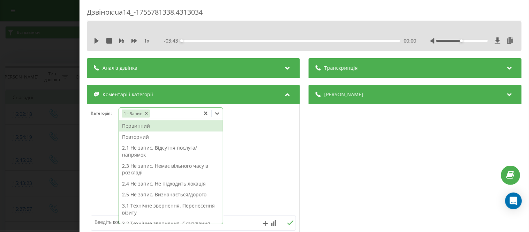
click at [150, 126] on div "Первинний" at bounding box center [171, 125] width 104 height 11
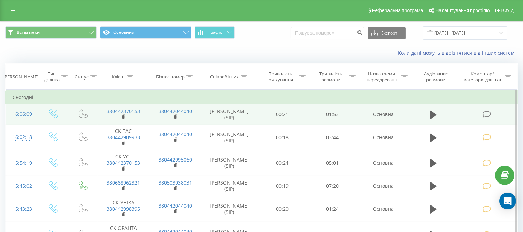
click at [490, 113] on icon at bounding box center [486, 113] width 9 height 7
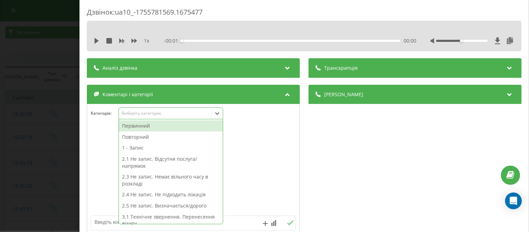
click at [220, 116] on icon at bounding box center [217, 113] width 7 height 7
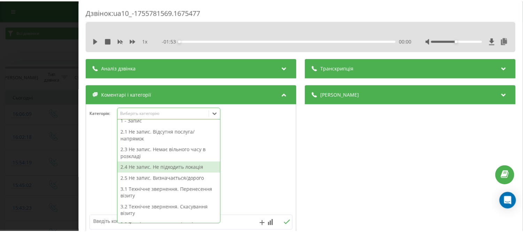
scroll to position [77, 0]
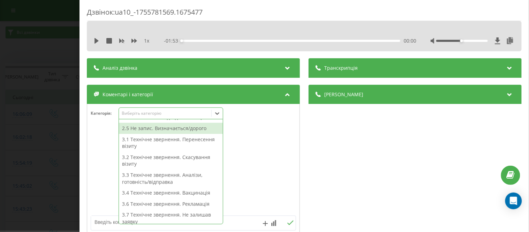
click at [184, 130] on div "2.5 Не запис. Визначається/дорого" at bounding box center [171, 128] width 104 height 11
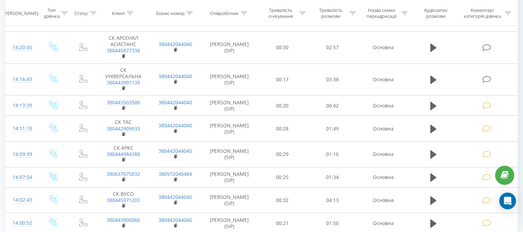
scroll to position [556, 0]
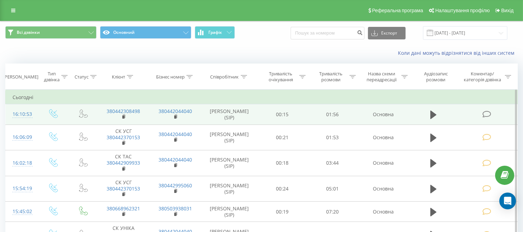
click at [482, 113] on td at bounding box center [488, 114] width 60 height 20
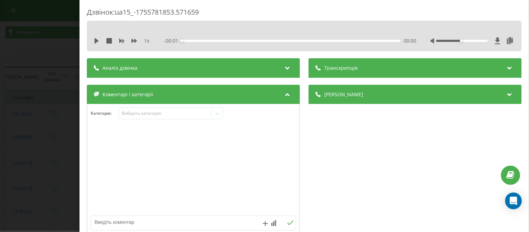
click at [90, 40] on div "1 x - 00:01 00:00 00:00" at bounding box center [304, 36] width 435 height 30
click at [95, 40] on icon at bounding box center [96, 41] width 4 height 6
click at [220, 113] on icon at bounding box center [217, 113] width 7 height 7
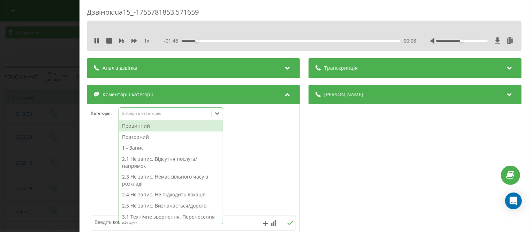
click at [137, 148] on div "1 - Запис" at bounding box center [171, 147] width 104 height 11
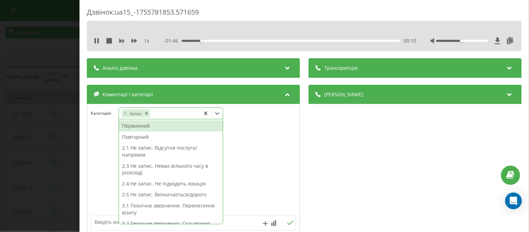
click at [100, 145] on div at bounding box center [193, 170] width 212 height 84
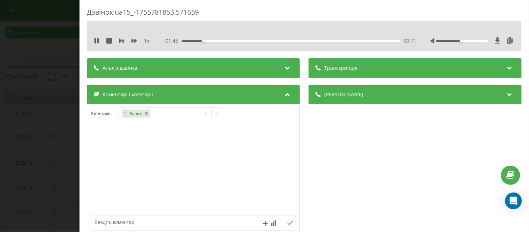
click at [113, 225] on textarea at bounding box center [173, 222] width 164 height 13
type textarea "анализ"
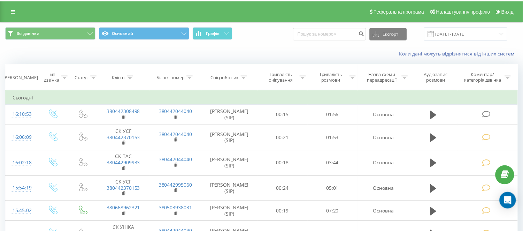
scroll to position [556, 0]
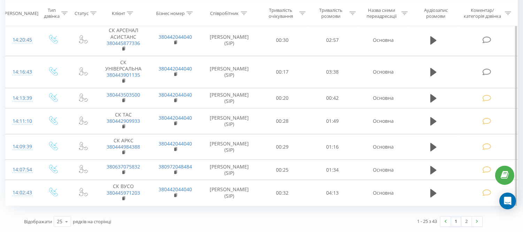
scroll to position [562, 0]
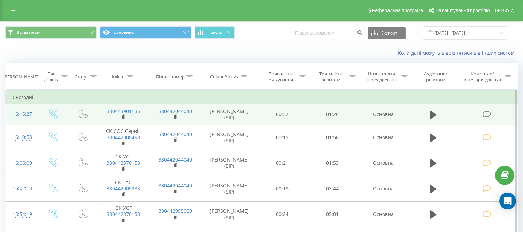
click at [487, 113] on icon at bounding box center [486, 113] width 9 height 7
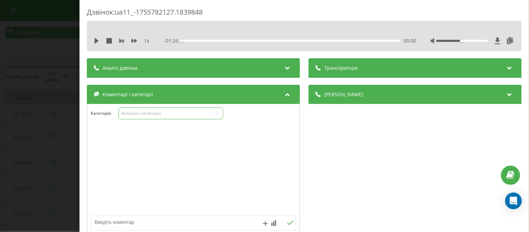
click at [217, 113] on icon at bounding box center [217, 113] width 7 height 7
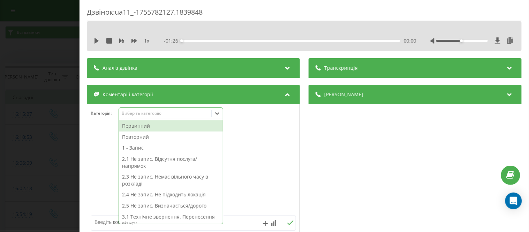
scroll to position [177, 0]
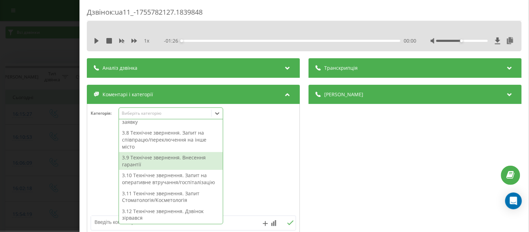
click at [154, 161] on div "3.9 Технічне звернення. Внесення гарантії" at bounding box center [171, 161] width 104 height 18
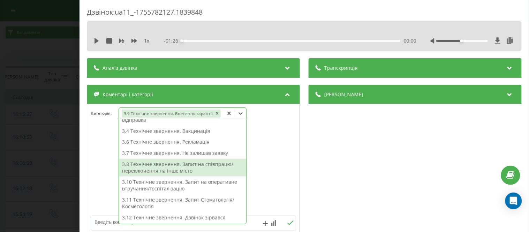
scroll to position [112, 0]
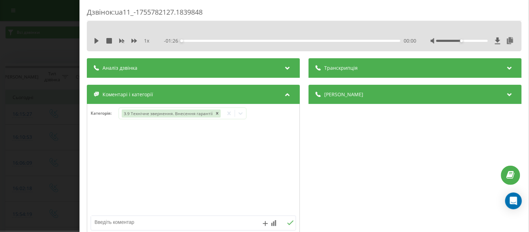
drag, startPoint x: 81, startPoint y: 116, endPoint x: 82, endPoint y: 112, distance: 4.6
click at [82, 112] on div "Дзвінок : ua11_-1755782127.1839848 1 x - 01:26 00:00 00:00 Транскрипція Для AI-…" at bounding box center [303, 116] width 449 height 232
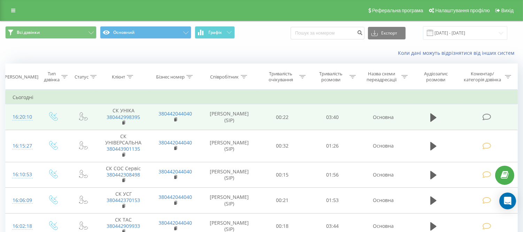
click at [488, 114] on icon at bounding box center [486, 116] width 9 height 7
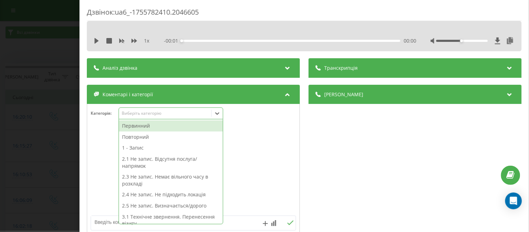
click at [220, 114] on icon at bounding box center [217, 113] width 7 height 7
click at [148, 125] on div "Первинний" at bounding box center [171, 125] width 104 height 11
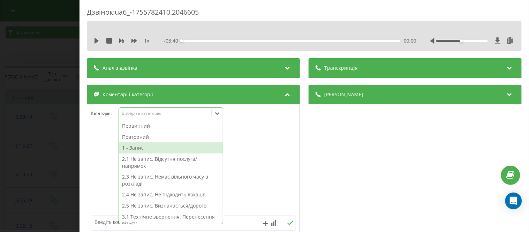
click at [136, 147] on div "1 - Запис" at bounding box center [171, 147] width 104 height 11
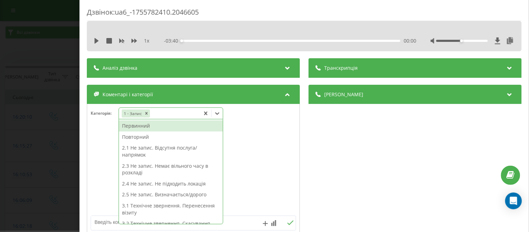
click at [141, 125] on div "Первинний" at bounding box center [171, 125] width 104 height 11
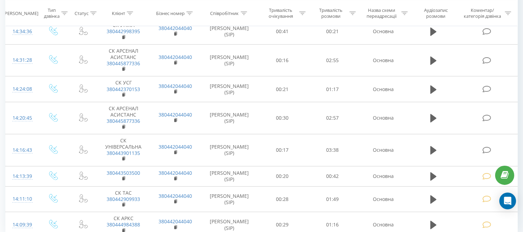
scroll to position [580, 0]
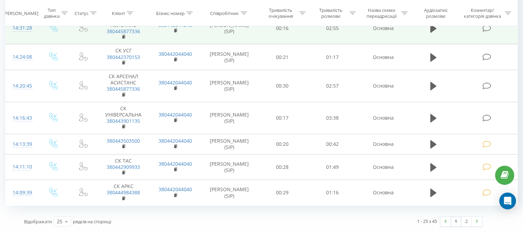
click at [405, 36] on td "Основна" at bounding box center [384, 28] width 52 height 32
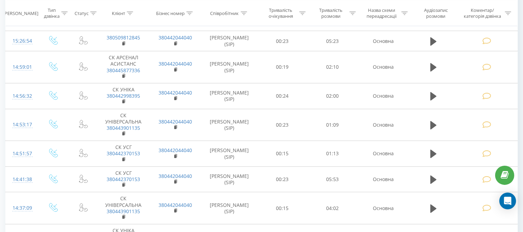
scroll to position [270, 0]
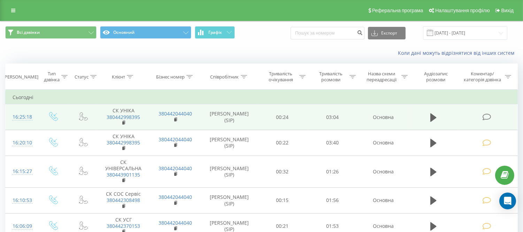
click at [484, 117] on icon at bounding box center [486, 116] width 9 height 7
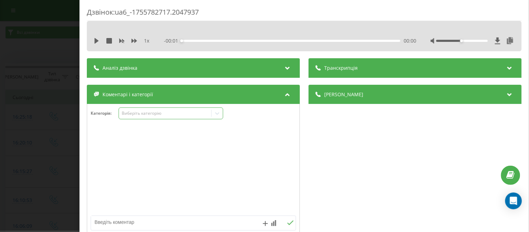
click at [218, 114] on icon at bounding box center [217, 113] width 4 height 2
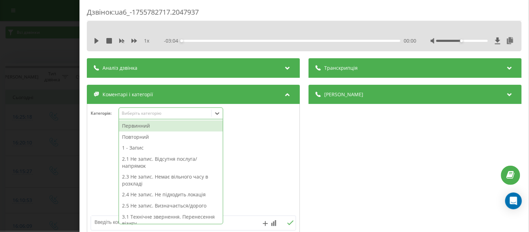
click at [138, 124] on div "Первинний" at bounding box center [171, 125] width 104 height 11
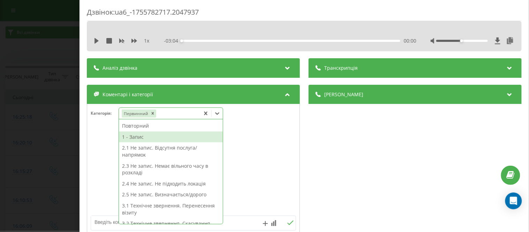
click at [139, 137] on div "1 - Запис" at bounding box center [171, 136] width 104 height 11
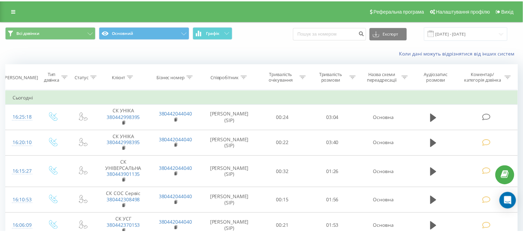
scroll to position [270, 0]
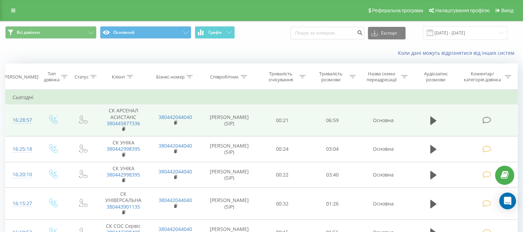
click at [483, 117] on icon at bounding box center [486, 119] width 9 height 7
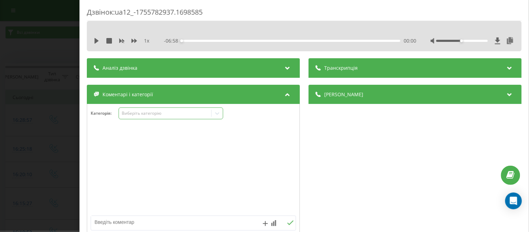
click at [217, 115] on icon at bounding box center [217, 113] width 7 height 7
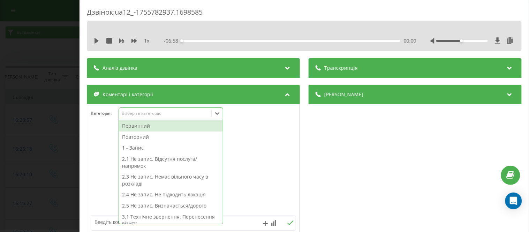
click at [140, 125] on div "Первинний" at bounding box center [171, 125] width 104 height 11
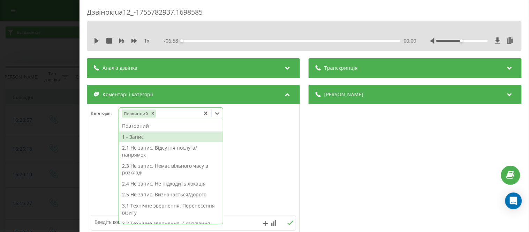
click at [140, 136] on div "1 - Запис" at bounding box center [171, 136] width 104 height 11
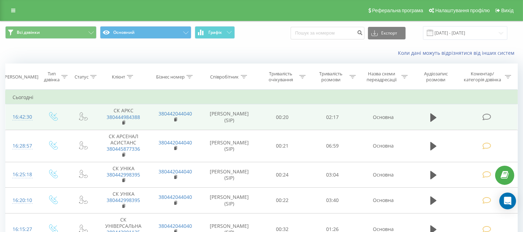
click at [482, 113] on td at bounding box center [488, 117] width 60 height 26
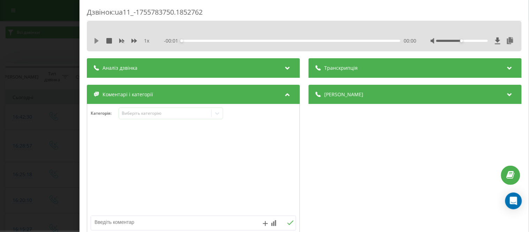
click at [96, 40] on icon at bounding box center [96, 41] width 4 height 6
click at [346, 40] on div "00:01" at bounding box center [290, 41] width 219 height 2
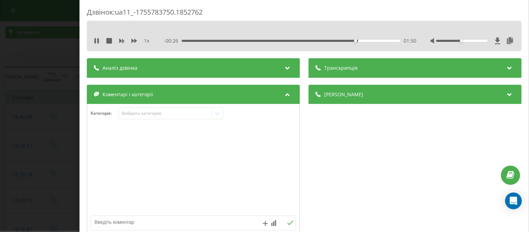
click at [327, 38] on div "- 00:26 01:50 01:50" at bounding box center [289, 40] width 252 height 7
click at [322, 40] on div "01:29" at bounding box center [290, 41] width 219 height 2
click at [94, 39] on icon at bounding box center [97, 41] width 6 height 6
click at [95, 40] on icon at bounding box center [96, 41] width 4 height 6
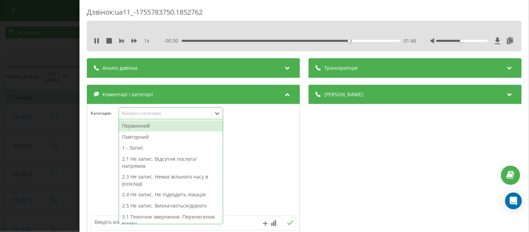
click at [219, 114] on icon at bounding box center [217, 113] width 7 height 7
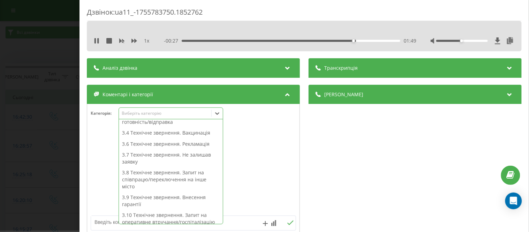
scroll to position [157, 0]
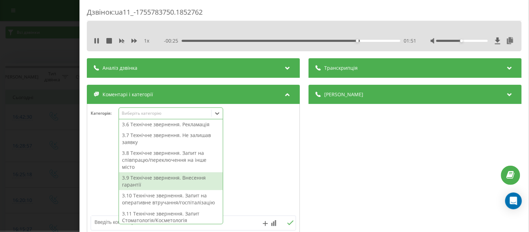
click at [162, 179] on div "3.9 Технічне звернення. Внесення гарантії" at bounding box center [171, 181] width 104 height 18
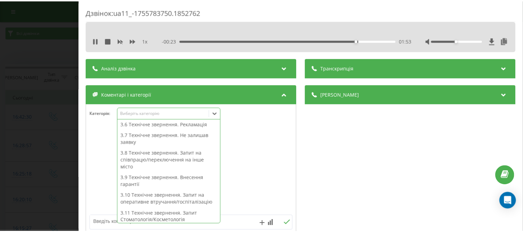
scroll to position [112, 0]
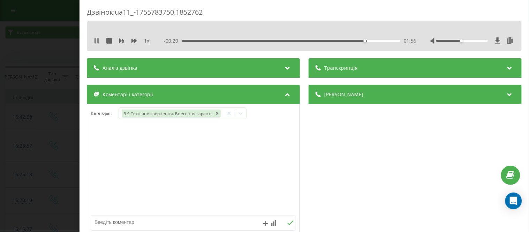
click at [95, 40] on icon at bounding box center [94, 41] width 1 height 6
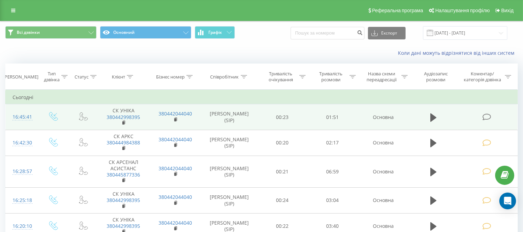
click at [486, 115] on icon at bounding box center [486, 116] width 9 height 7
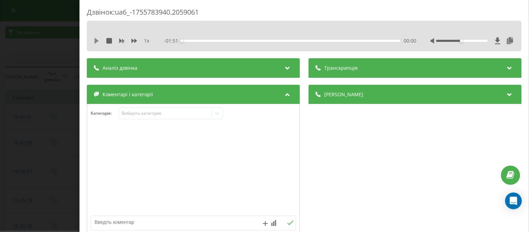
click at [94, 40] on icon at bounding box center [97, 41] width 6 height 6
click at [216, 114] on icon at bounding box center [217, 113] width 4 height 2
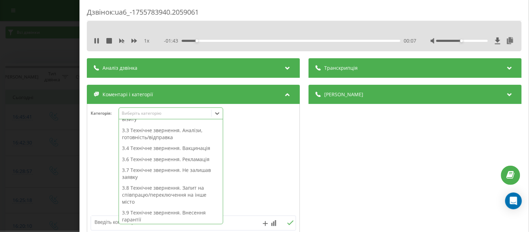
scroll to position [123, 0]
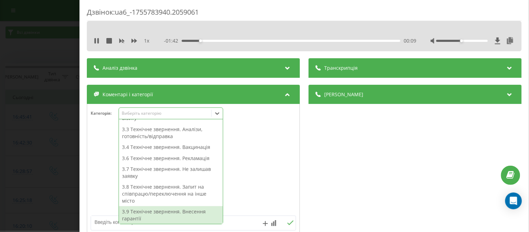
click at [148, 213] on div "3.9 Технічне звернення. Внесення гарантії" at bounding box center [171, 215] width 104 height 18
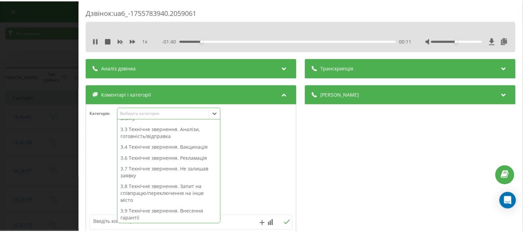
scroll to position [102, 0]
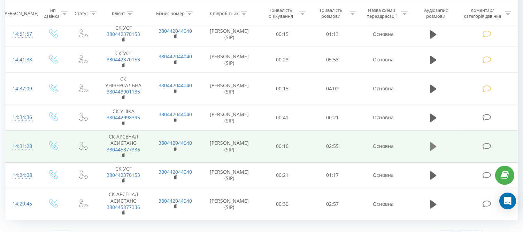
scroll to position [585, 0]
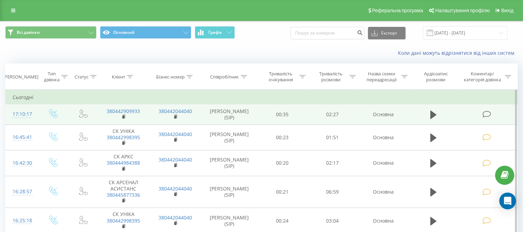
click at [489, 115] on icon at bounding box center [486, 113] width 9 height 7
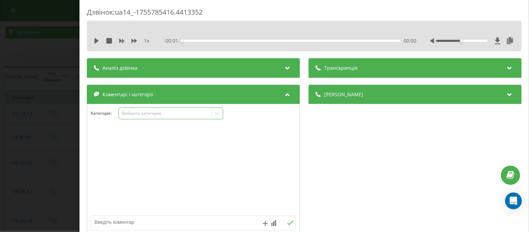
click at [218, 113] on icon at bounding box center [217, 113] width 7 height 7
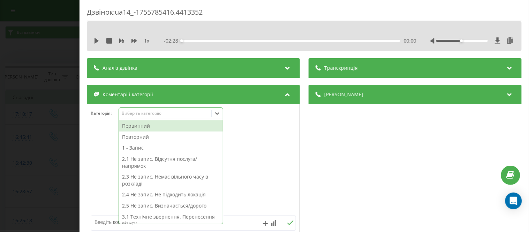
click at [154, 125] on div "Первинний" at bounding box center [171, 125] width 104 height 11
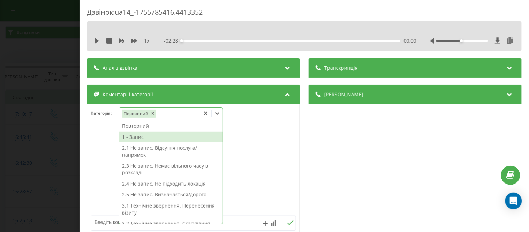
click at [140, 138] on div "1 - Запис" at bounding box center [171, 136] width 104 height 11
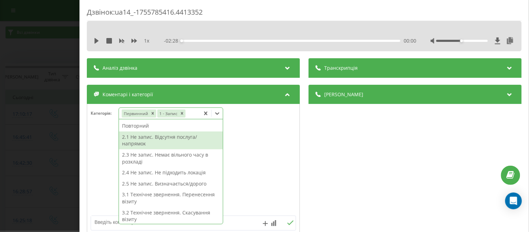
drag, startPoint x: 86, startPoint y: 18, endPoint x: 60, endPoint y: 7, distance: 28.2
click at [87, 17] on div "Дзвінок : ua14_-1755785416.4413352" at bounding box center [304, 14] width 435 height 14
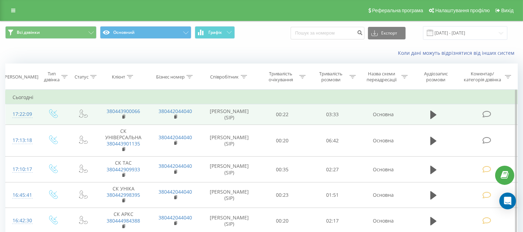
drag, startPoint x: 488, startPoint y: 113, endPoint x: 492, endPoint y: 113, distance: 3.5
click at [489, 113] on icon at bounding box center [486, 113] width 9 height 7
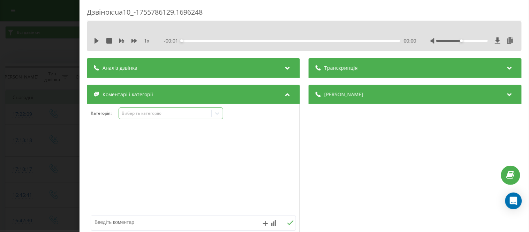
click at [218, 113] on icon at bounding box center [217, 113] width 7 height 7
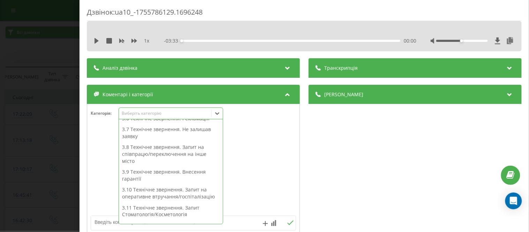
scroll to position [177, 0]
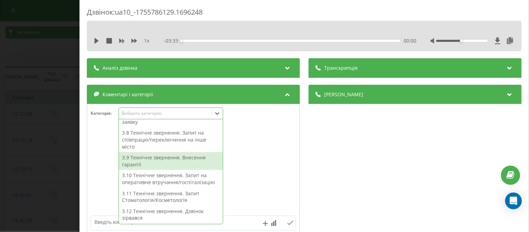
click at [176, 159] on div "3.9 Технічне звернення. Внесення гарантії" at bounding box center [171, 161] width 104 height 18
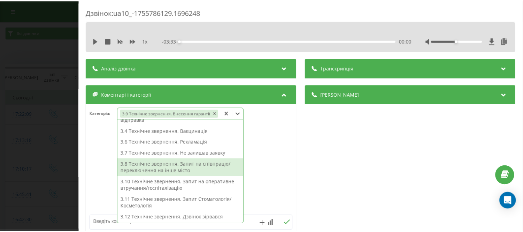
scroll to position [112, 0]
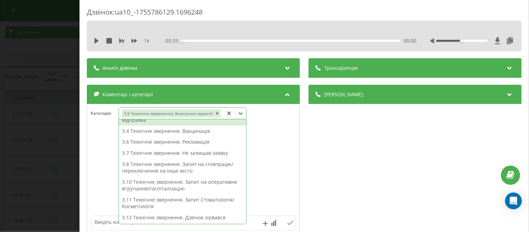
drag, startPoint x: 81, startPoint y: 38, endPoint x: 66, endPoint y: 25, distance: 20.8
click at [82, 38] on div "Дзвінок : ua10_-1755786129.1696248 1 x - 03:33 00:00 00:00 Транскрипція Для AI-…" at bounding box center [303, 116] width 449 height 232
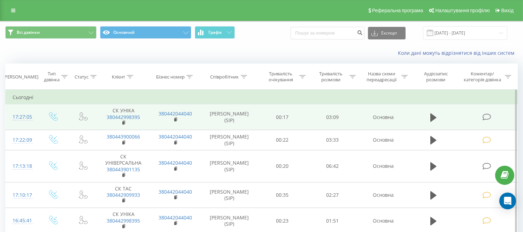
click at [486, 117] on icon at bounding box center [486, 116] width 9 height 7
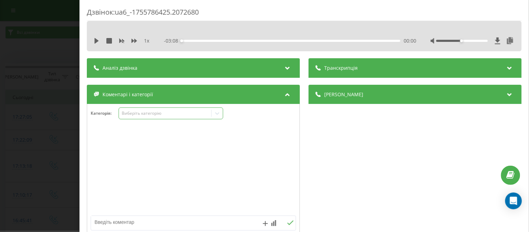
click at [216, 114] on icon at bounding box center [217, 113] width 7 height 7
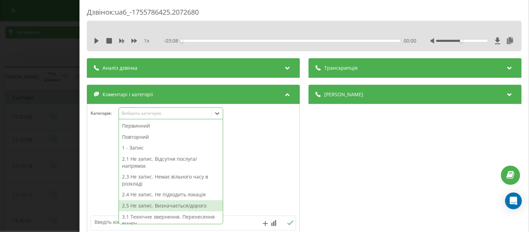
click at [143, 206] on div "2.5 Не запис. Визначається/дорого" at bounding box center [171, 205] width 104 height 11
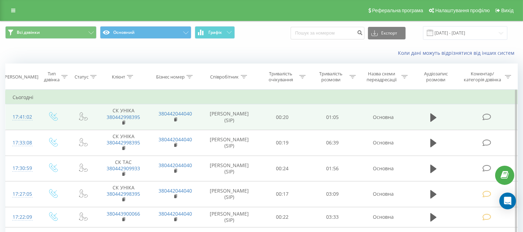
click at [484, 115] on icon at bounding box center [486, 116] width 9 height 7
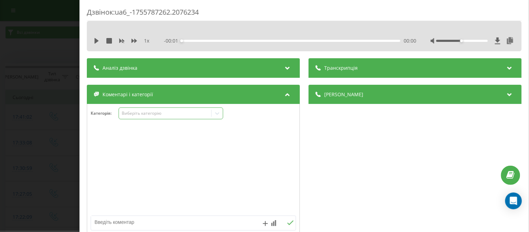
click at [216, 115] on icon at bounding box center [217, 113] width 7 height 7
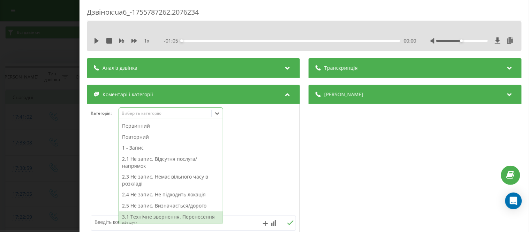
click at [189, 216] on div "3.1 Технічне звернення. Перенесення візиту" at bounding box center [171, 220] width 104 height 18
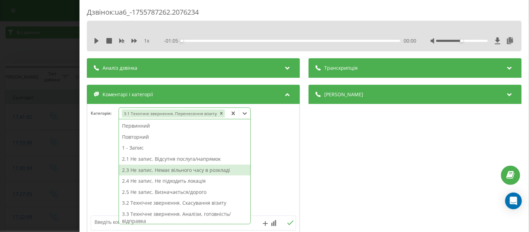
click at [82, 37] on div "Дзвінок : ua6_-1755787262.2076234 1 x - 01:05 00:00 00:00 Транскрипція Для AI-а…" at bounding box center [303, 116] width 449 height 232
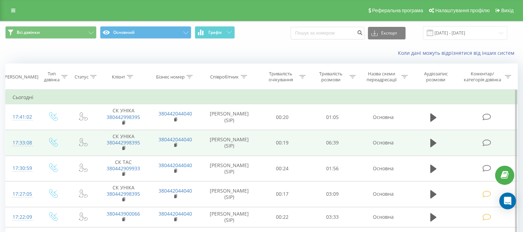
click at [486, 142] on icon at bounding box center [486, 142] width 9 height 7
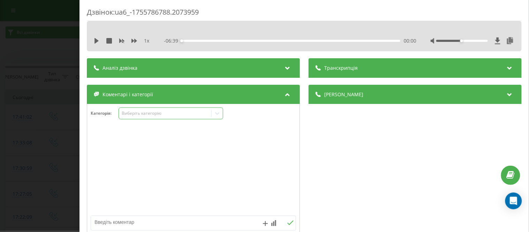
click at [160, 113] on div "Виберіть категорію" at bounding box center [164, 113] width 87 height 6
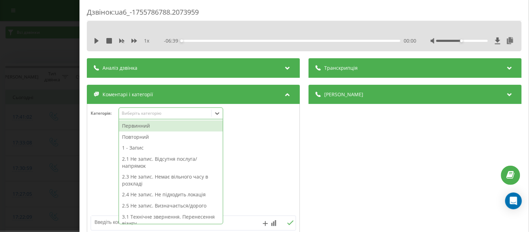
click at [140, 124] on div "Первинний" at bounding box center [171, 125] width 104 height 11
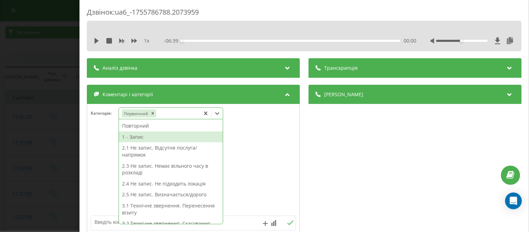
click at [135, 138] on div "1 - Запис" at bounding box center [171, 136] width 104 height 11
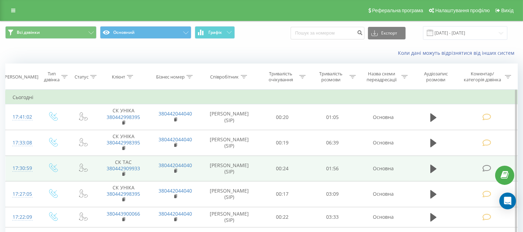
click at [487, 166] on icon at bounding box center [486, 167] width 9 height 7
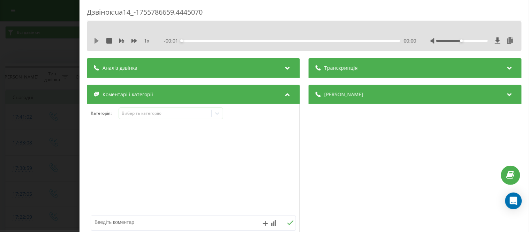
click at [99, 40] on icon at bounding box center [97, 41] width 6 height 6
click at [217, 113] on icon at bounding box center [217, 113] width 7 height 7
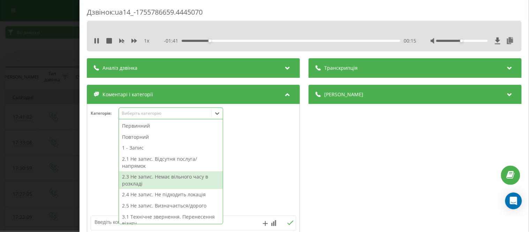
click at [175, 177] on div "2.3 Не запис. Немає вільного часу в розкладі" at bounding box center [171, 180] width 104 height 18
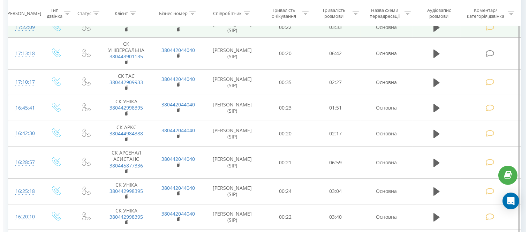
scroll to position [193, 0]
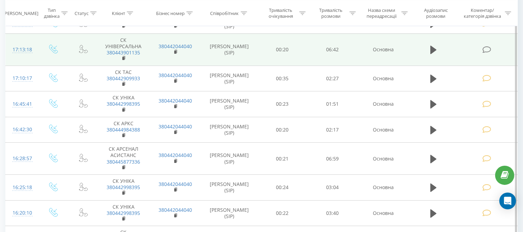
click at [487, 49] on icon at bounding box center [486, 49] width 9 height 7
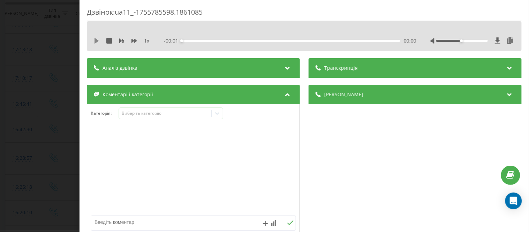
click at [94, 41] on icon at bounding box center [96, 41] width 4 height 6
click at [217, 114] on icon at bounding box center [217, 113] width 7 height 7
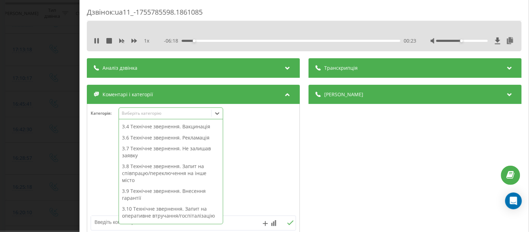
scroll to position [138, 0]
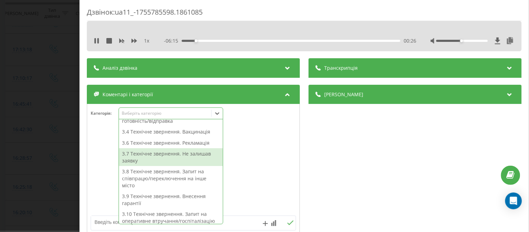
click at [173, 154] on div "3.7 Технічне звернення. Не залишав заявку" at bounding box center [171, 157] width 104 height 18
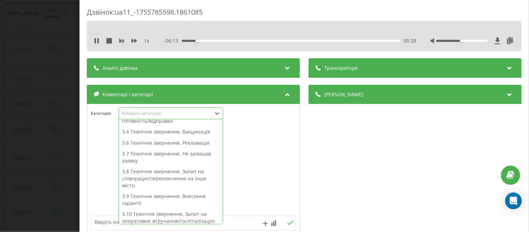
scroll to position [112, 0]
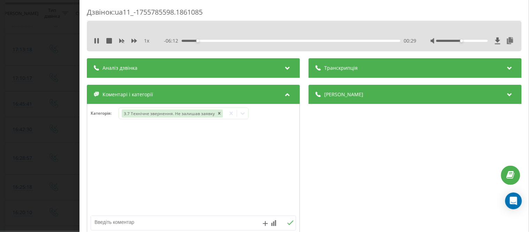
click at [92, 152] on div at bounding box center [193, 170] width 212 height 84
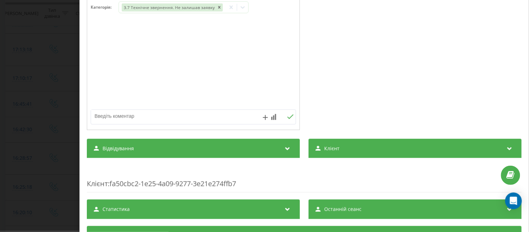
scroll to position [116, 0]
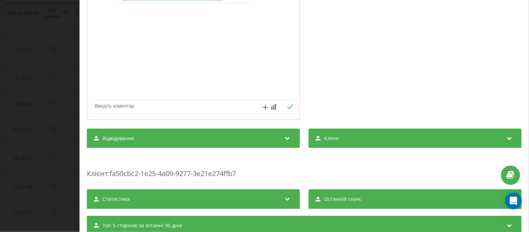
drag, startPoint x: 106, startPoint y: 105, endPoint x: 110, endPoint y: 102, distance: 5.8
click at [106, 105] on textarea at bounding box center [173, 106] width 164 height 13
type textarea "утчн по л/л"
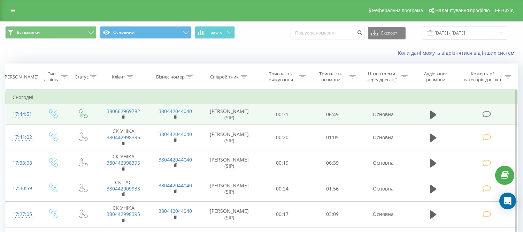
click at [486, 112] on icon at bounding box center [486, 113] width 9 height 7
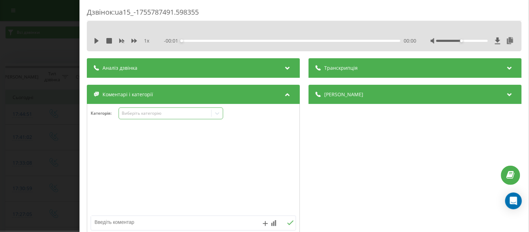
click at [220, 115] on icon at bounding box center [217, 113] width 7 height 7
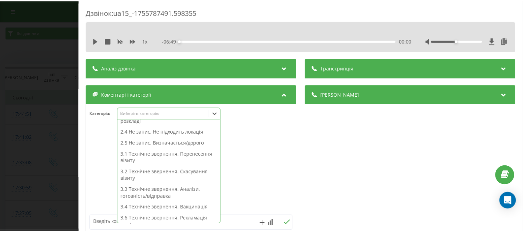
scroll to position [67, 0]
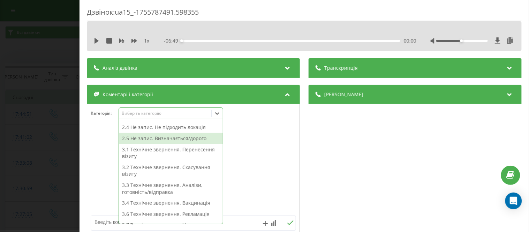
click at [185, 139] on div "2.5 Не запис. Визначається/дорого" at bounding box center [171, 138] width 104 height 11
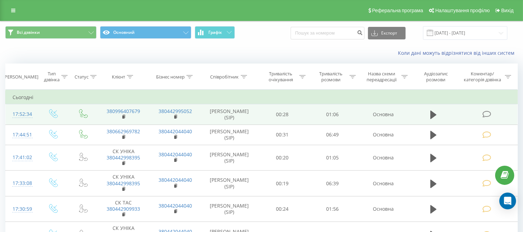
click at [486, 112] on icon at bounding box center [486, 113] width 9 height 7
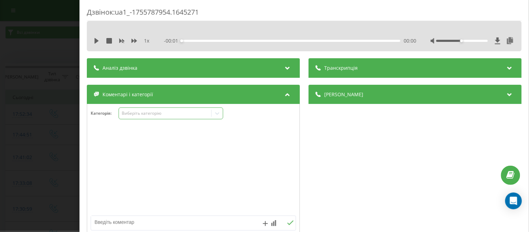
click at [218, 116] on icon at bounding box center [217, 113] width 7 height 7
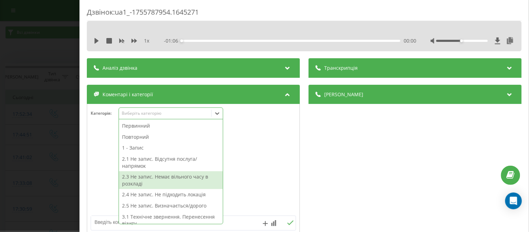
click at [147, 176] on div "2.3 Не запис. Немає вільного часу в розкладі" at bounding box center [171, 180] width 104 height 18
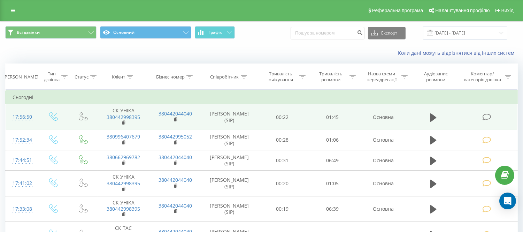
click at [485, 116] on icon at bounding box center [486, 116] width 9 height 7
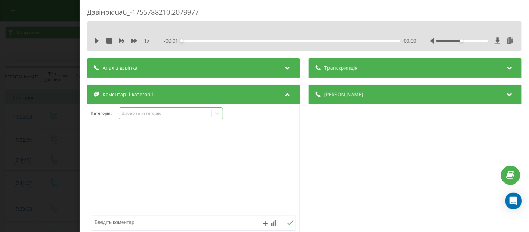
click at [216, 115] on icon at bounding box center [217, 113] width 7 height 7
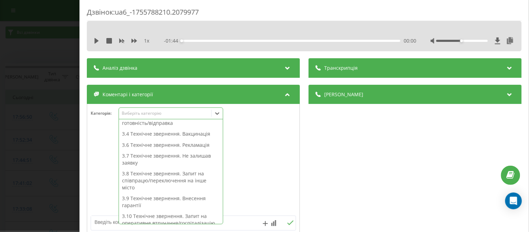
scroll to position [137, 0]
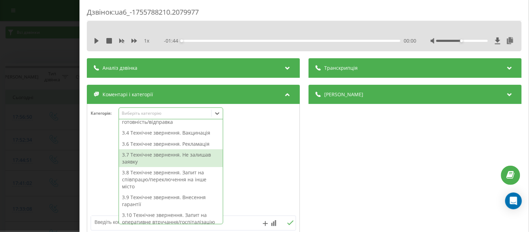
click at [186, 155] on div "3.7 Технічне звернення. Не залишав заявку" at bounding box center [171, 158] width 104 height 18
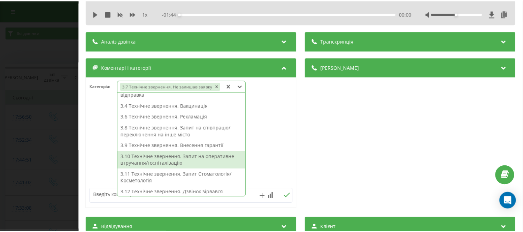
scroll to position [39, 0]
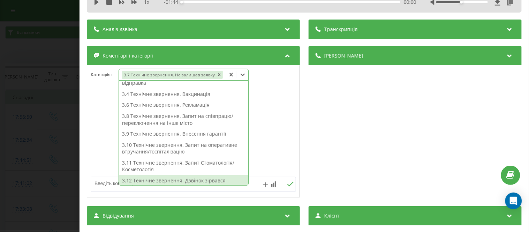
click at [102, 185] on textarea at bounding box center [173, 183] width 164 height 13
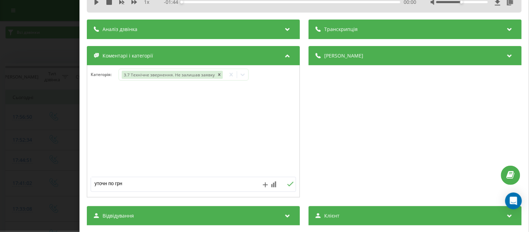
type textarea "уточн по грнт"
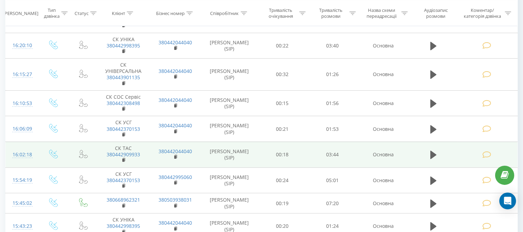
scroll to position [543, 0]
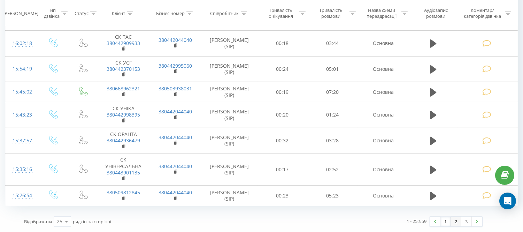
click at [457, 220] on link "2" at bounding box center [456, 221] width 10 height 10
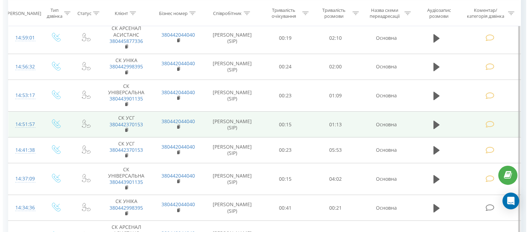
scroll to position [162, 0]
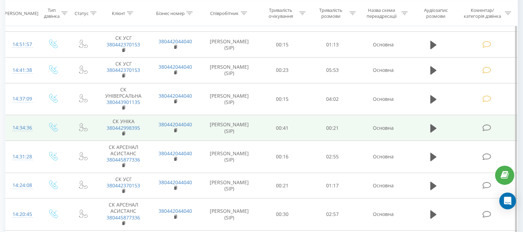
click at [488, 130] on icon at bounding box center [486, 127] width 9 height 7
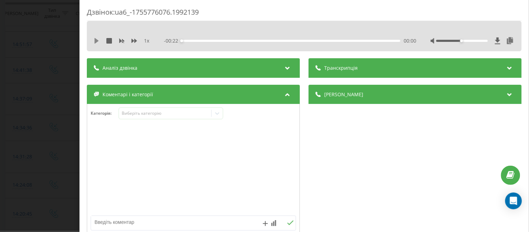
click at [96, 39] on icon at bounding box center [96, 41] width 4 height 6
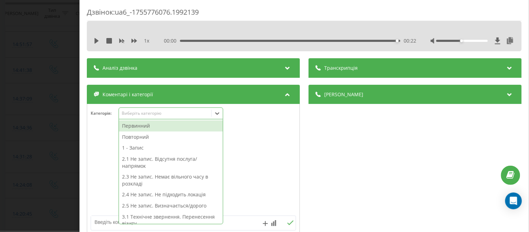
click at [216, 114] on icon at bounding box center [217, 113] width 4 height 2
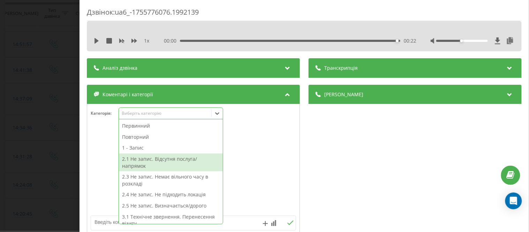
click at [169, 161] on div "2.1 Не запис. Відсутня послуга/напрямок" at bounding box center [171, 162] width 104 height 18
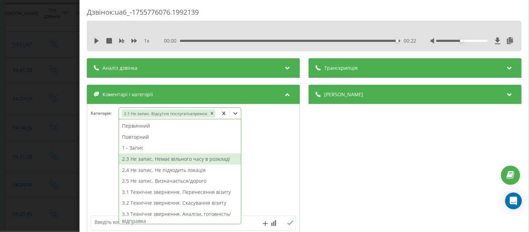
scroll to position [13, 0]
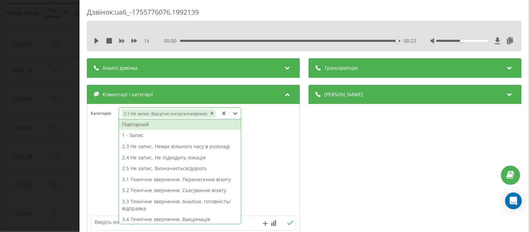
click at [222, 113] on icon at bounding box center [223, 113] width 3 height 3
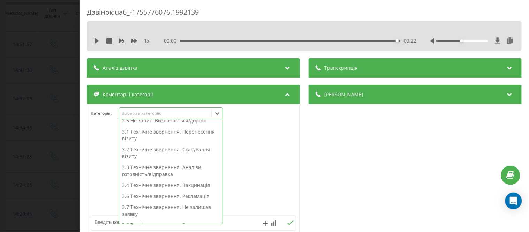
scroll to position [87, 0]
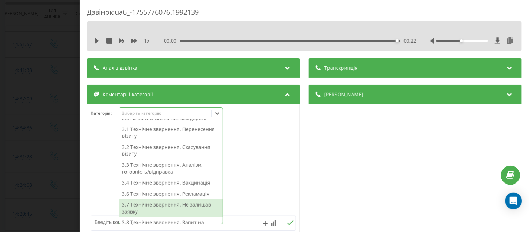
click at [167, 204] on div "3.7 Технічне звернення. Не залишав заявку" at bounding box center [171, 208] width 104 height 18
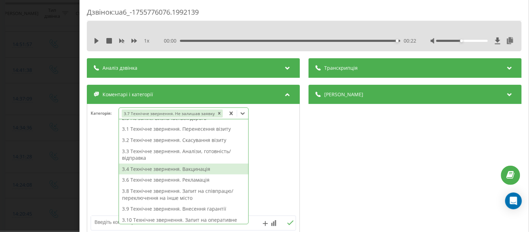
click at [89, 194] on div at bounding box center [193, 170] width 212 height 84
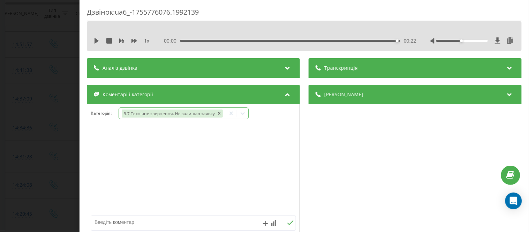
click at [161, 224] on textarea at bounding box center [173, 222] width 164 height 13
type textarea "утчн профиля отделения"
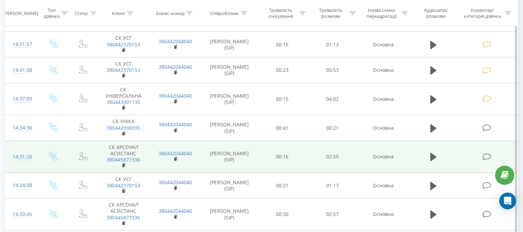
click at [486, 158] on icon at bounding box center [486, 156] width 9 height 7
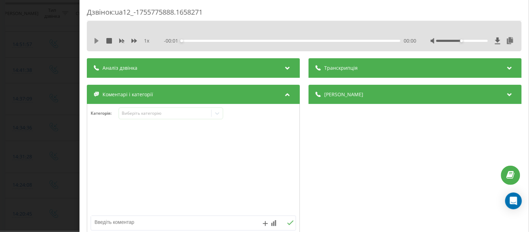
click at [97, 38] on icon at bounding box center [97, 41] width 6 height 6
click at [218, 114] on icon at bounding box center [217, 113] width 4 height 2
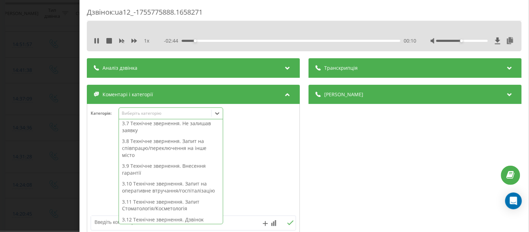
scroll to position [177, 0]
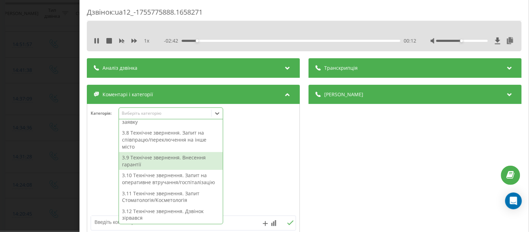
click at [153, 160] on div "3.9 Технічне звернення. Внесення гарантії" at bounding box center [171, 161] width 104 height 18
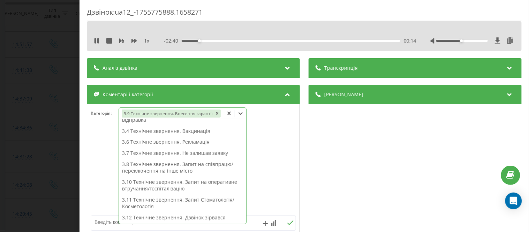
scroll to position [112, 0]
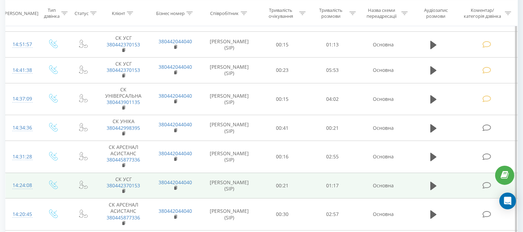
click at [485, 186] on icon at bounding box center [486, 185] width 9 height 7
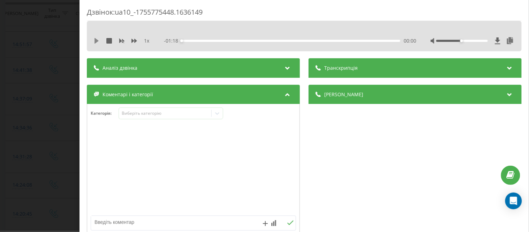
click at [98, 42] on icon at bounding box center [97, 41] width 6 height 6
click at [214, 115] on icon at bounding box center [217, 113] width 7 height 7
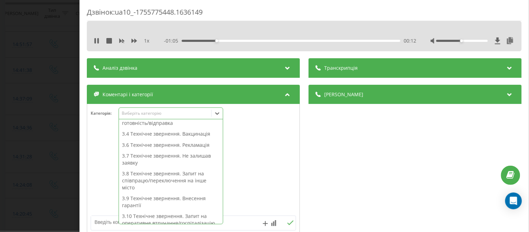
scroll to position [138, 0]
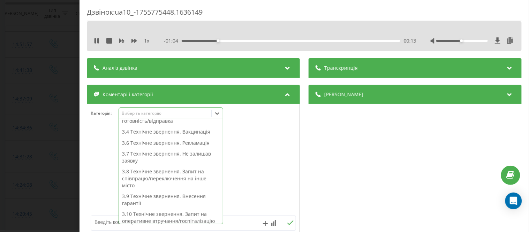
click at [178, 199] on div "3.9 Технічне звернення. Внесення гарантії" at bounding box center [171, 200] width 104 height 18
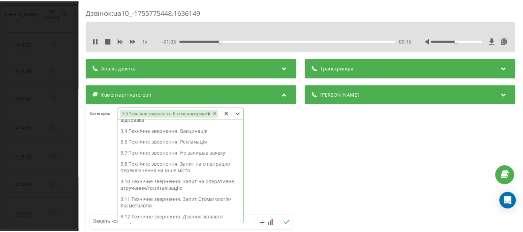
scroll to position [112, 0]
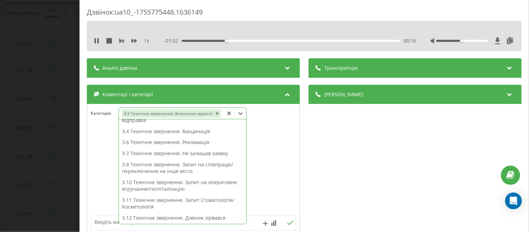
click at [100, 134] on div at bounding box center [193, 170] width 212 height 84
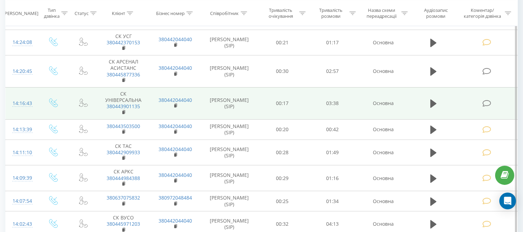
scroll to position [309, 0]
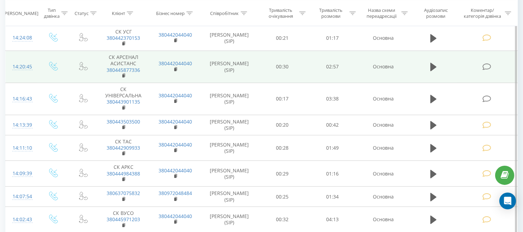
click at [485, 69] on icon at bounding box center [486, 66] width 9 height 7
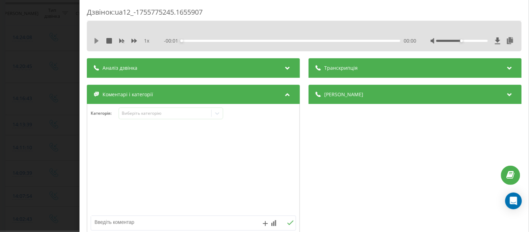
click at [96, 40] on icon at bounding box center [96, 41] width 4 height 6
click at [216, 113] on icon at bounding box center [217, 113] width 4 height 2
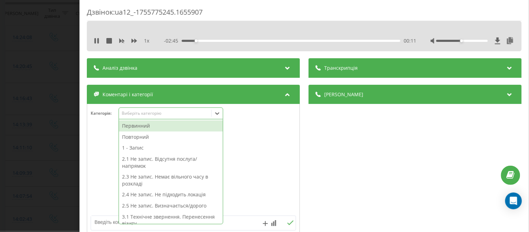
click at [144, 126] on div "Первинний" at bounding box center [171, 125] width 104 height 11
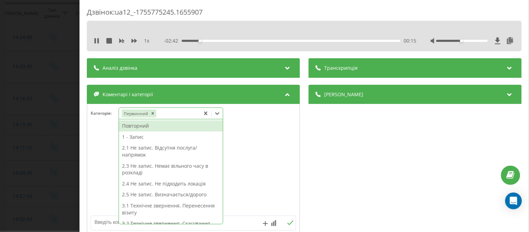
click at [140, 137] on div "1 - Запис" at bounding box center [171, 136] width 104 height 11
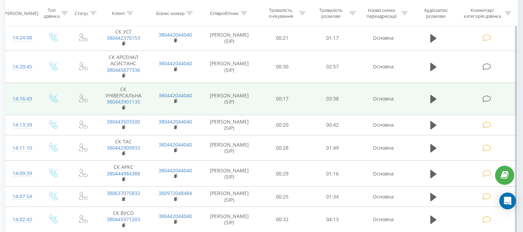
click at [489, 99] on icon at bounding box center [486, 98] width 9 height 7
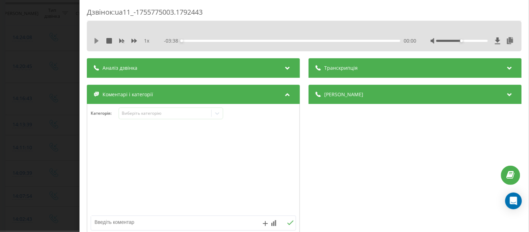
click at [96, 41] on icon at bounding box center [96, 41] width 4 height 6
click at [382, 40] on div "00:11" at bounding box center [290, 41] width 219 height 2
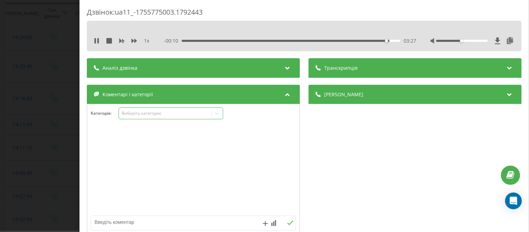
click at [217, 113] on icon at bounding box center [217, 113] width 7 height 7
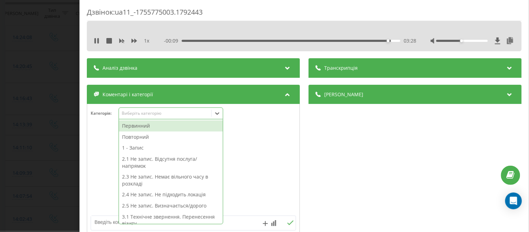
click at [148, 128] on div "Первинний" at bounding box center [171, 125] width 104 height 11
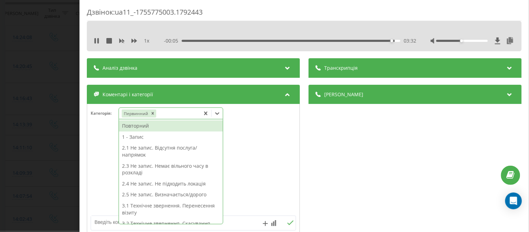
click at [138, 138] on div "1 - Запис" at bounding box center [171, 136] width 104 height 11
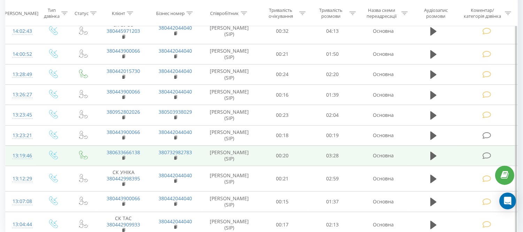
scroll to position [534, 0]
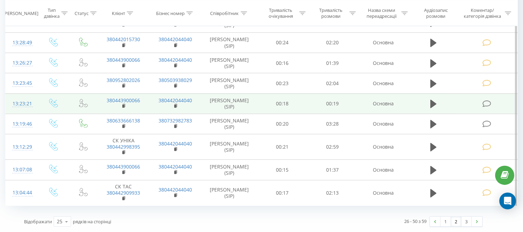
click at [487, 104] on icon at bounding box center [486, 103] width 9 height 7
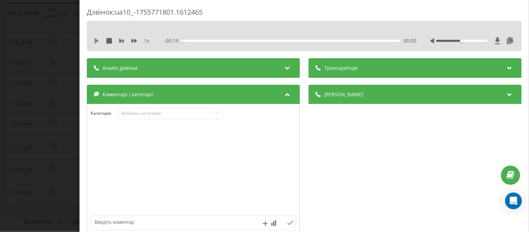
click at [97, 41] on icon at bounding box center [96, 41] width 4 height 6
click at [217, 113] on icon at bounding box center [217, 113] width 7 height 7
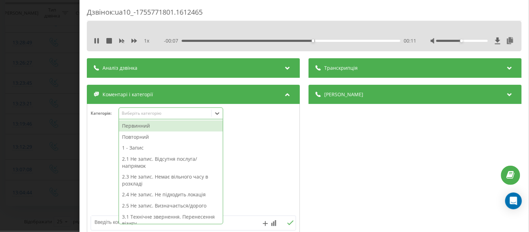
click at [182, 159] on div "2.1 Не запис. Відсутня послуга/напрямок" at bounding box center [171, 162] width 104 height 18
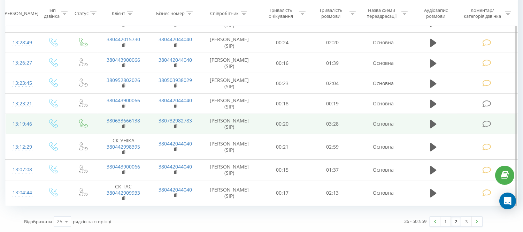
click at [484, 123] on icon at bounding box center [486, 123] width 9 height 7
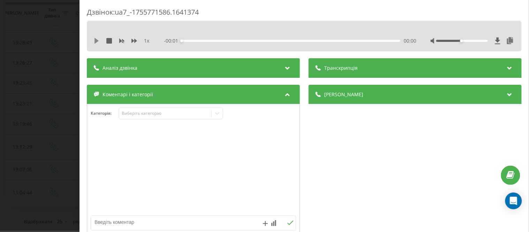
click at [96, 42] on icon at bounding box center [96, 41] width 4 height 6
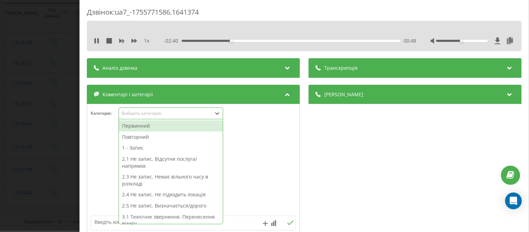
click at [217, 113] on icon at bounding box center [217, 113] width 7 height 7
click at [141, 148] on div "1 - Запис" at bounding box center [171, 147] width 104 height 11
click at [140, 124] on div "Первинний" at bounding box center [171, 125] width 104 height 11
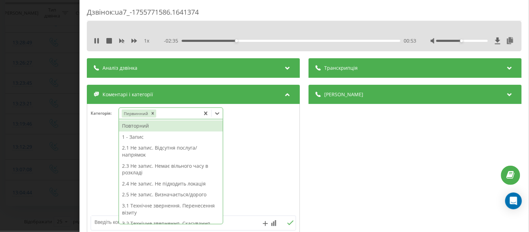
click at [140, 137] on div "1 - Запис" at bounding box center [171, 136] width 104 height 11
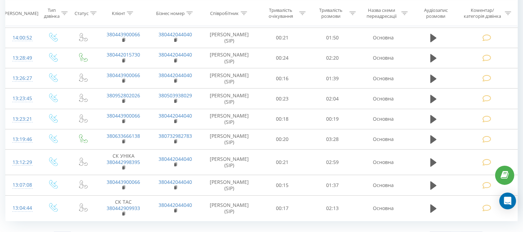
scroll to position [534, 0]
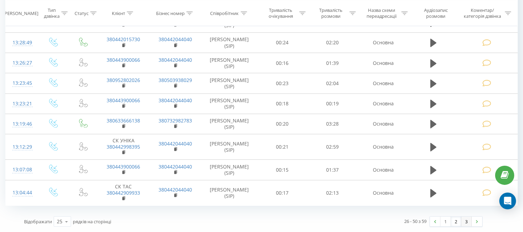
click at [465, 221] on link "3" at bounding box center [466, 221] width 10 height 10
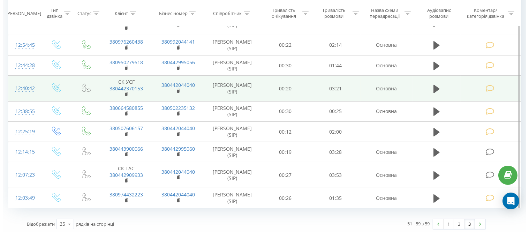
scroll to position [98, 0]
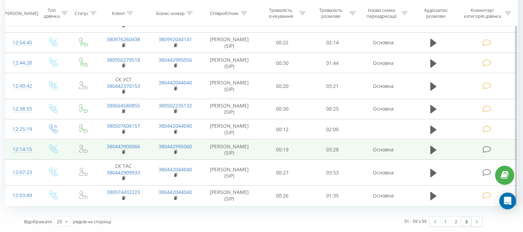
click at [487, 148] on icon at bounding box center [486, 149] width 9 height 7
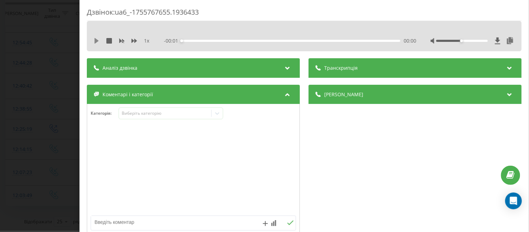
click at [98, 41] on icon at bounding box center [96, 41] width 4 height 6
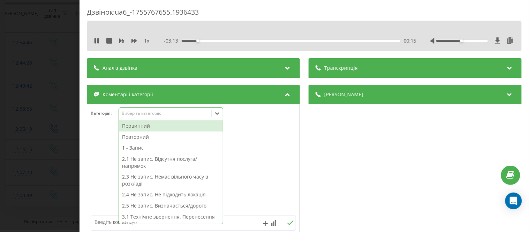
click at [216, 114] on icon at bounding box center [217, 113] width 4 height 2
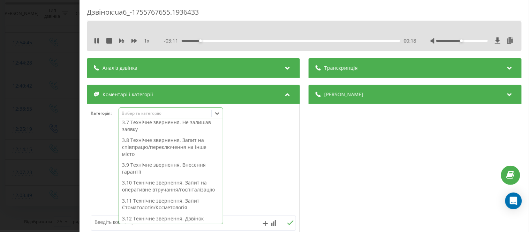
scroll to position [177, 0]
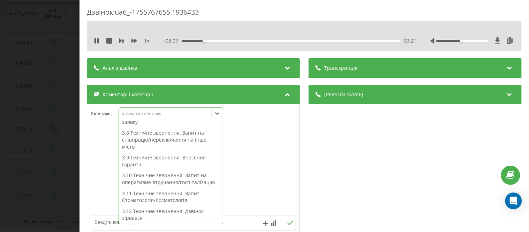
click at [182, 179] on div "3.10 Технічне звернення. Запит на оперативне втручання/госпіталізацію" at bounding box center [171, 179] width 104 height 18
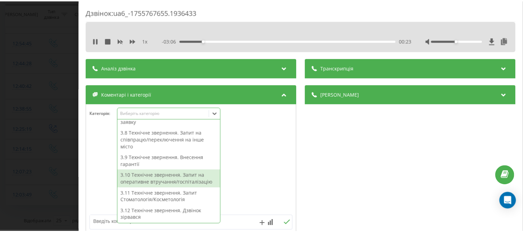
scroll to position [91, 0]
